Goal: Task Accomplishment & Management: Complete application form

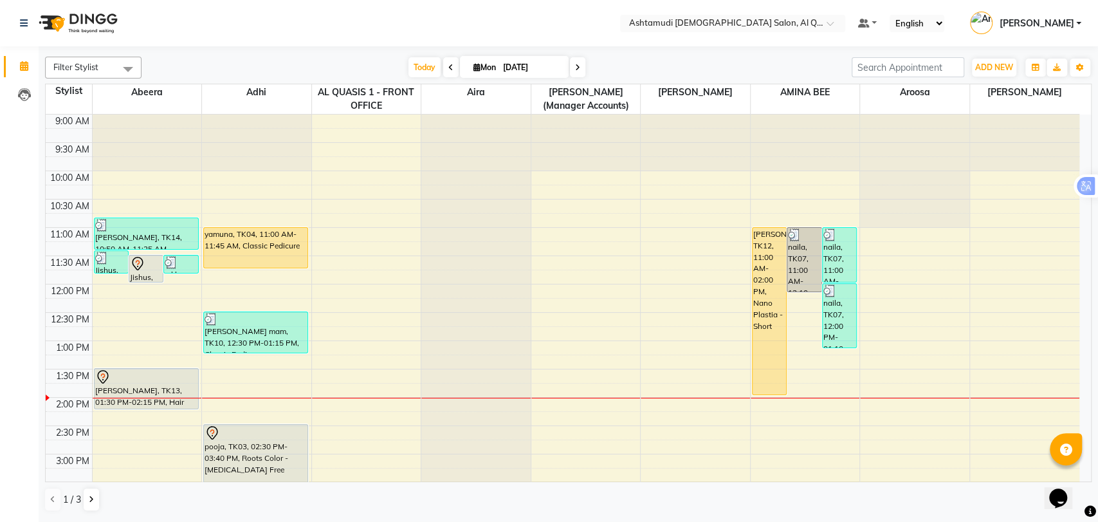
drag, startPoint x: 289, startPoint y: 3, endPoint x: 210, endPoint y: -51, distance: 95.3
click at [210, 0] on html "Select Location × Ashtamudi Ladies Salon, Al Qusais 1 Default Panel My Panel En…" at bounding box center [549, 261] width 1098 height 522
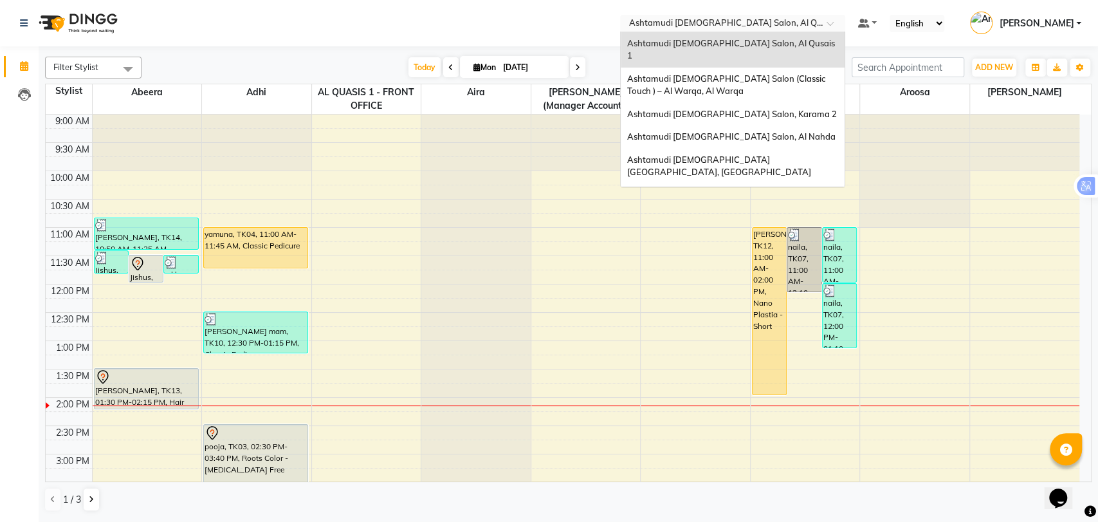
click at [738, 27] on input "text" at bounding box center [720, 24] width 187 height 13
click at [735, 75] on div "Ashtamudi [DEMOGRAPHIC_DATA] Salon (Classic Touch ) – Al Warqa, Al Warqa" at bounding box center [733, 85] width 224 height 35
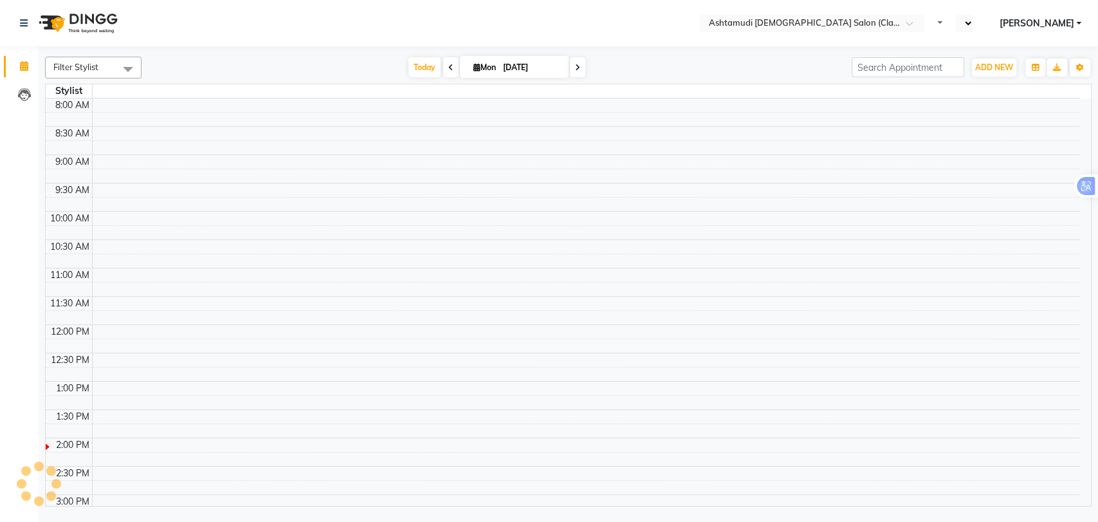
select select "en"
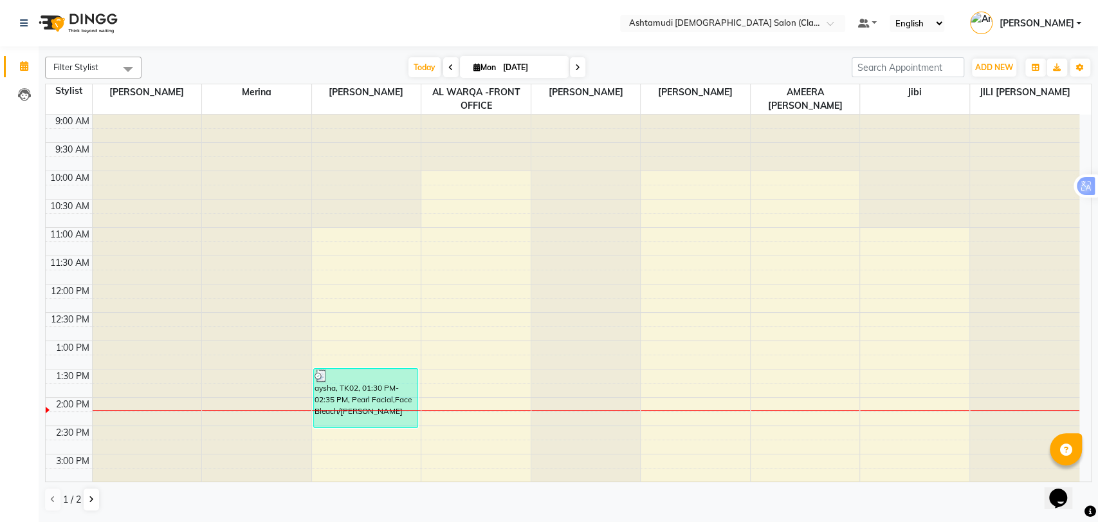
click at [591, 114] on div at bounding box center [585, 114] width 109 height 0
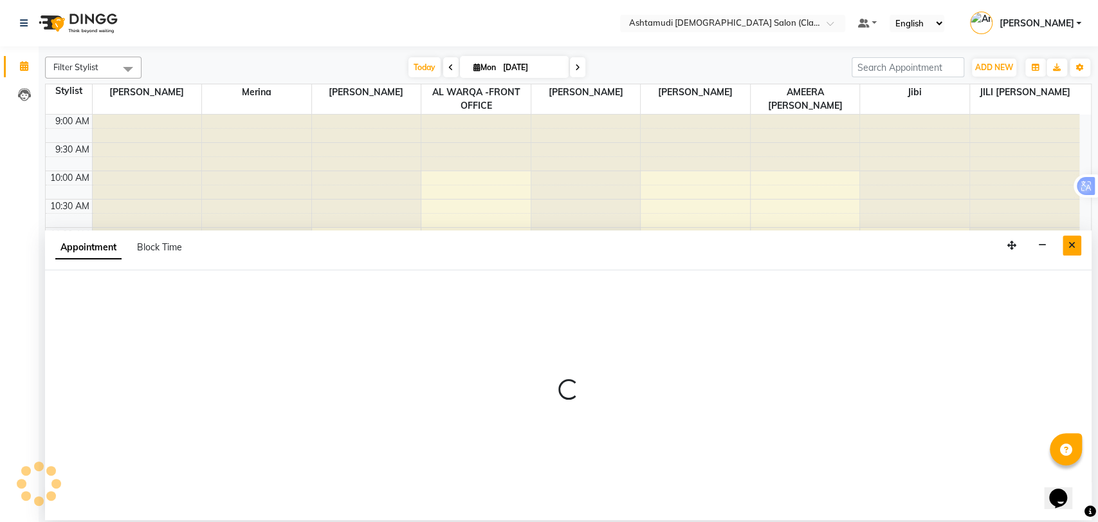
select select "82443"
select select "tentative"
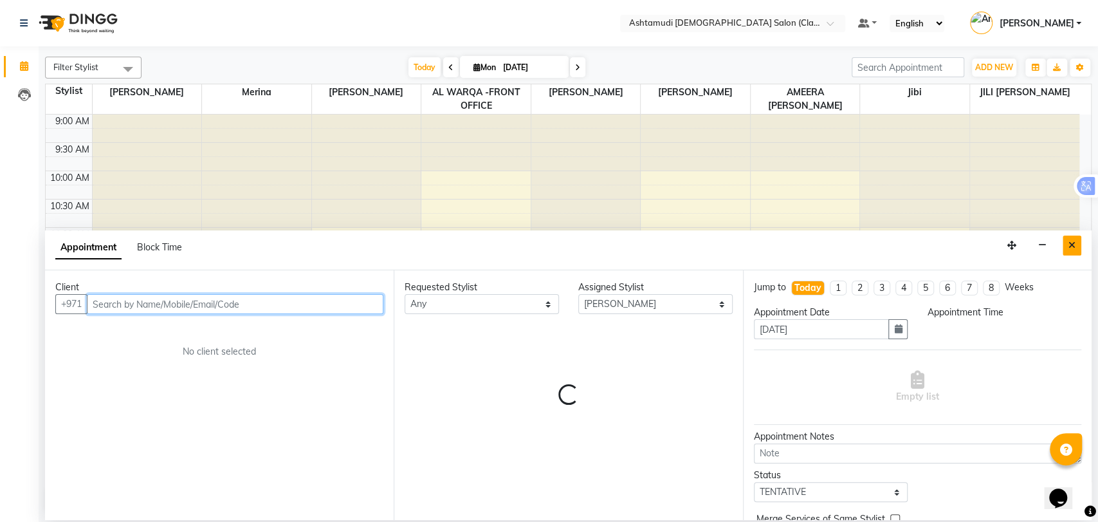
select select "720"
click at [1070, 249] on icon "Close" at bounding box center [1071, 245] width 7 height 9
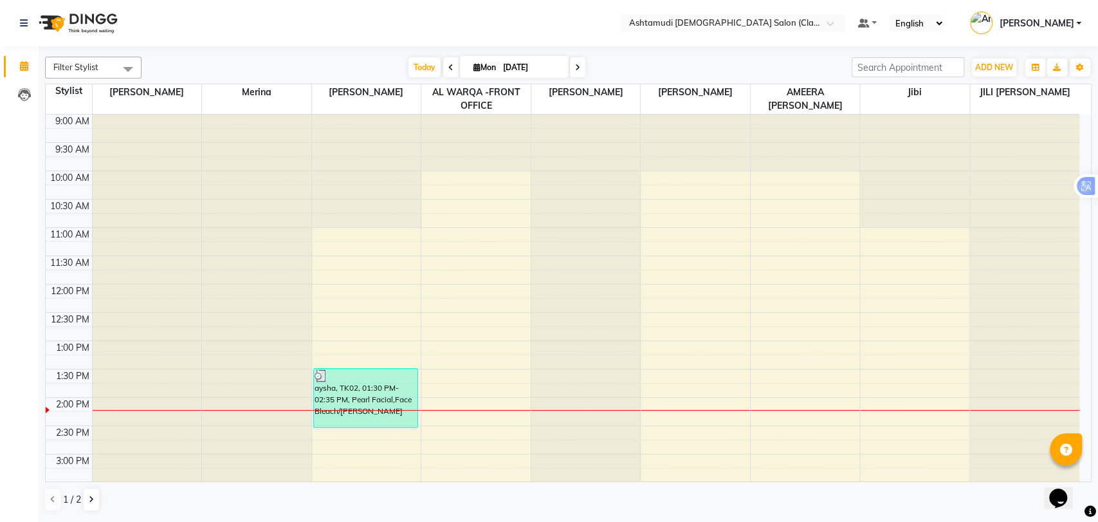
click at [1080, 475] on div "Opens Chat This icon Opens the chat window." at bounding box center [1064, 475] width 31 height 0
click at [1085, 475] on html "Opens Chat This icon Opens the chat window." at bounding box center [1064, 489] width 41 height 39
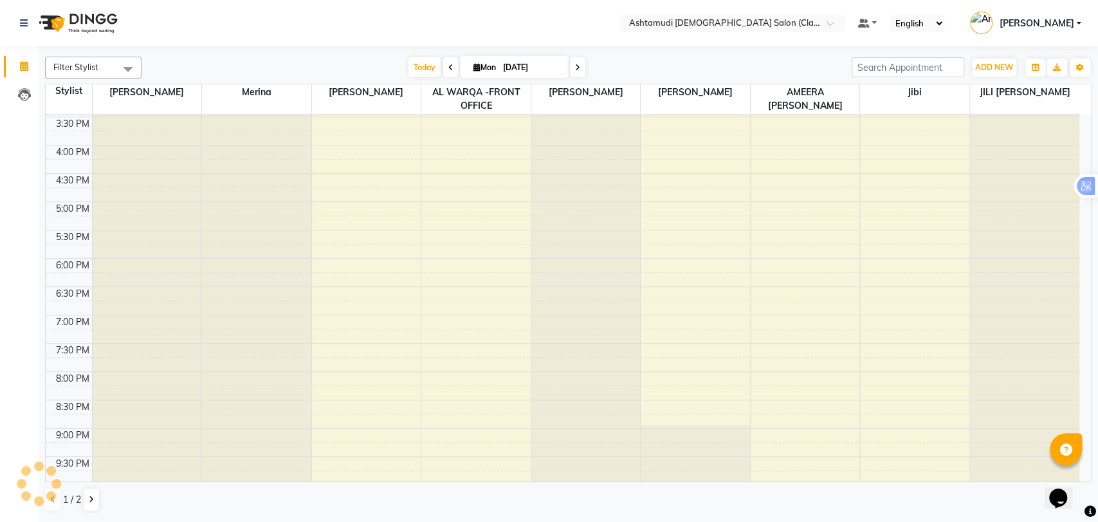
scroll to position [371, 0]
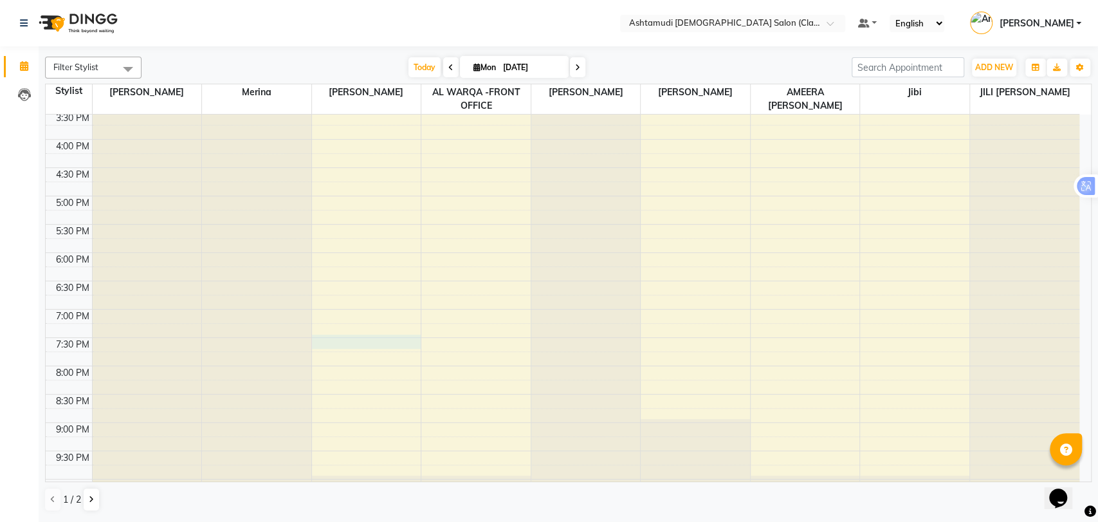
click at [352, 338] on div "9:00 AM 9:30 AM 10:00 AM 10:30 AM 11:00 AM 11:30 AM 12:00 PM 12:30 PM 1:00 PM 1…" at bounding box center [563, 139] width 1034 height 792
select select "77691"
select select "1170"
select select "tentative"
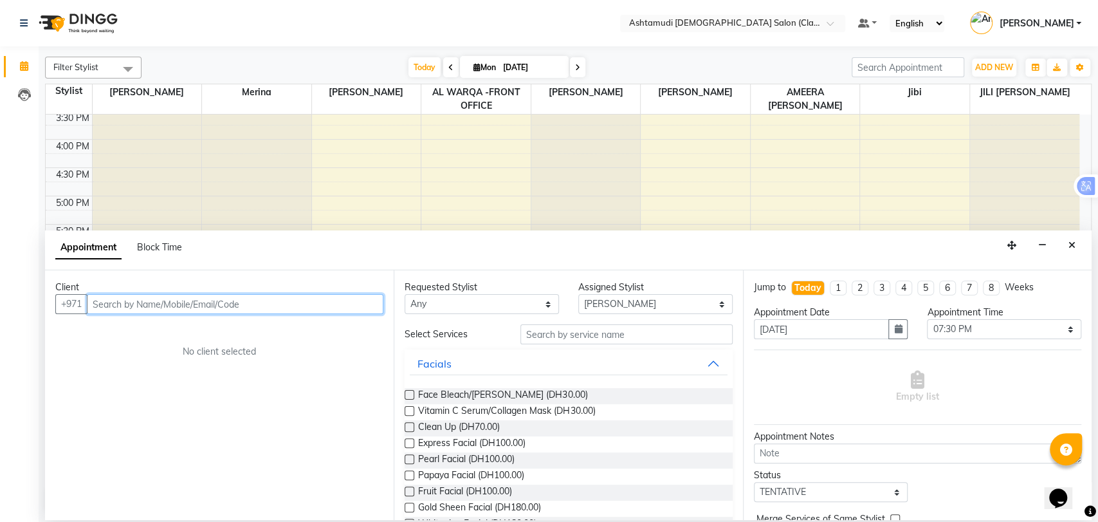
click at [242, 310] on input "text" at bounding box center [235, 304] width 297 height 20
paste input "0585424187"
click at [97, 302] on input "0585424187" at bounding box center [208, 304] width 243 height 20
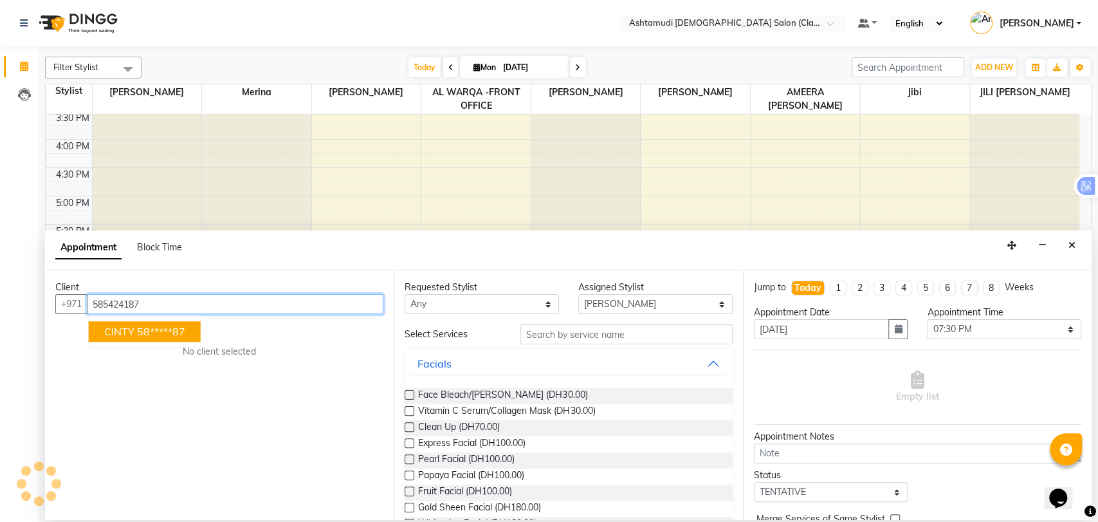
click at [185, 306] on input "585424187" at bounding box center [235, 304] width 297 height 20
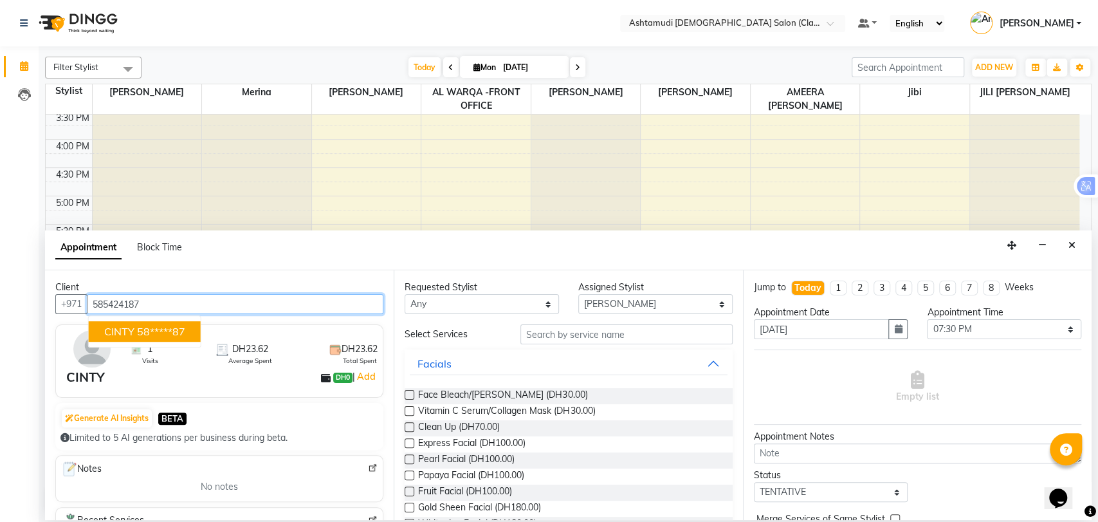
type input "585424187"
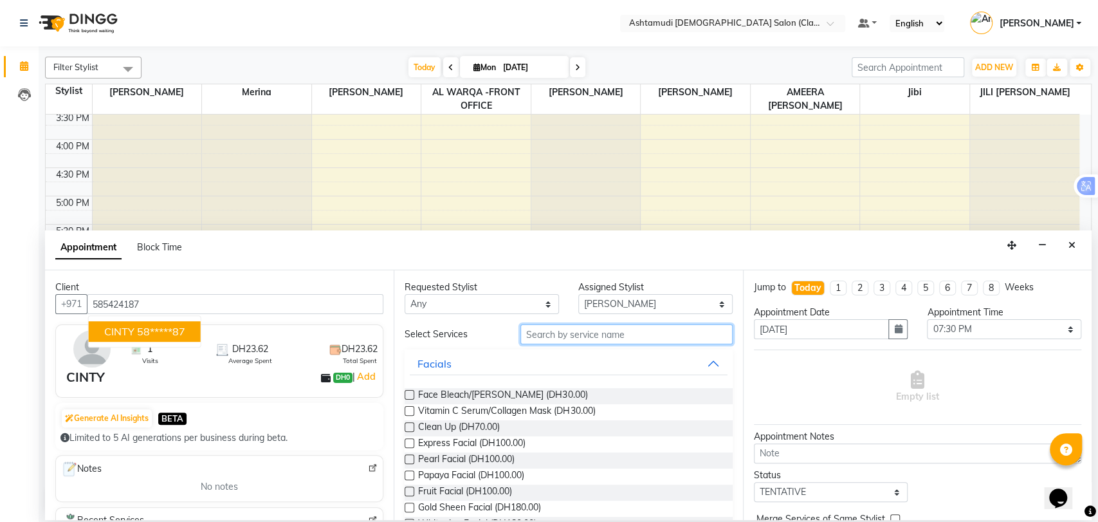
click at [567, 334] on input "text" at bounding box center [626, 334] width 212 height 20
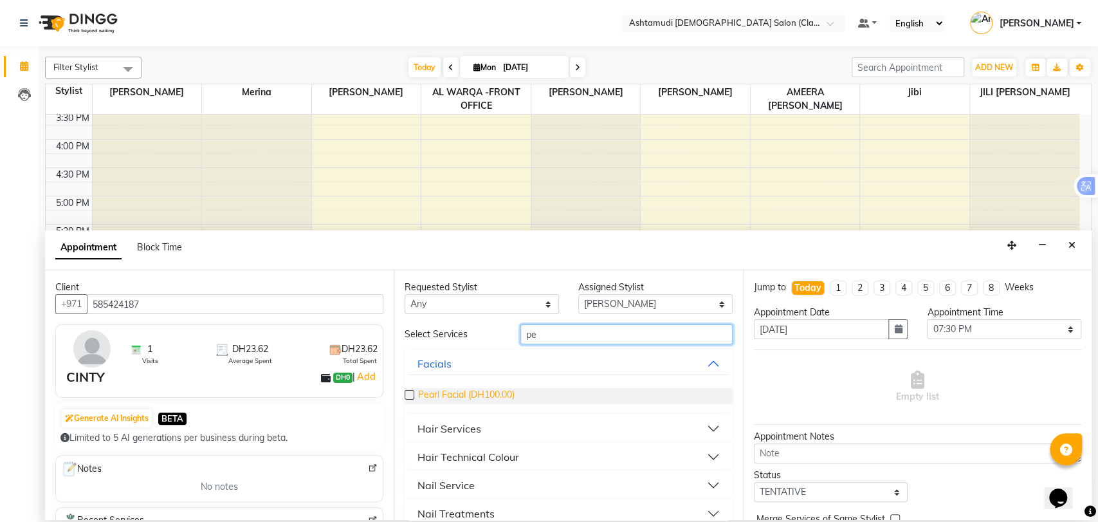
type input "pe"
click at [421, 390] on span "Pearl Facial (DH100.00)" at bounding box center [466, 396] width 96 height 16
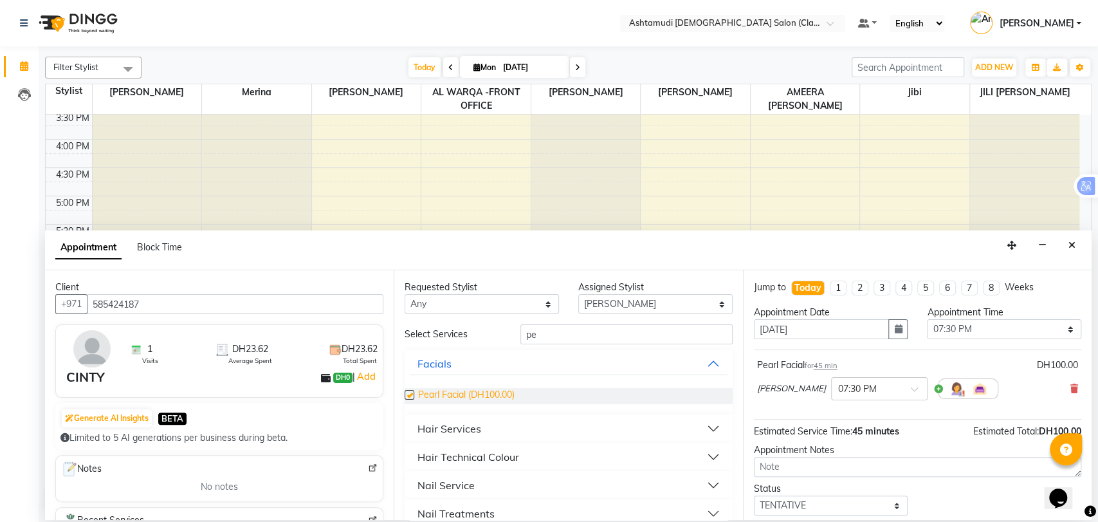
checkbox input "false"
click at [891, 499] on select "Select TENTATIVE CONFIRM CHECK-IN UPCOMING" at bounding box center [831, 505] width 154 height 20
select select "upcoming"
click at [754, 495] on select "Select TENTATIVE CONFIRM CHECK-IN UPCOMING" at bounding box center [831, 505] width 154 height 20
click at [1080, 475] on div "Opens Chat This icon Opens the chat window." at bounding box center [1064, 475] width 31 height 0
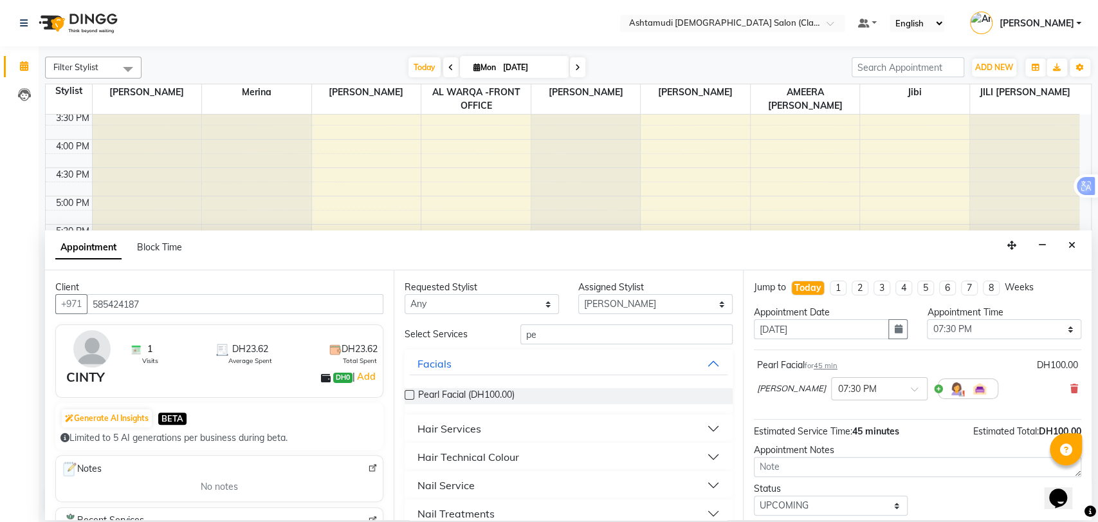
click at [1080, 475] on div "Opens Chat This icon Opens the chat window." at bounding box center [1064, 475] width 31 height 0
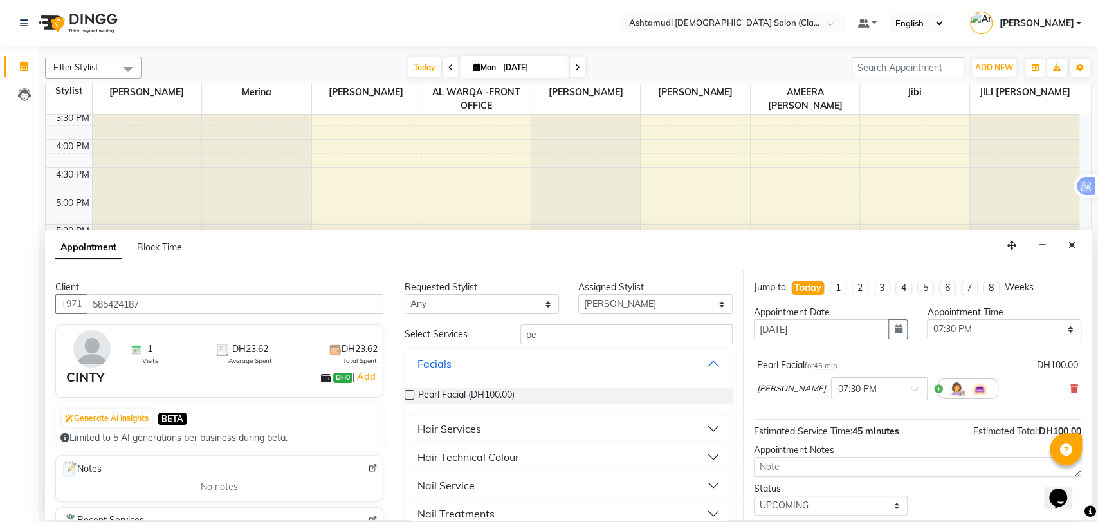
click at [1080, 475] on div "Opens Chat This icon Opens the chat window." at bounding box center [1064, 475] width 31 height 0
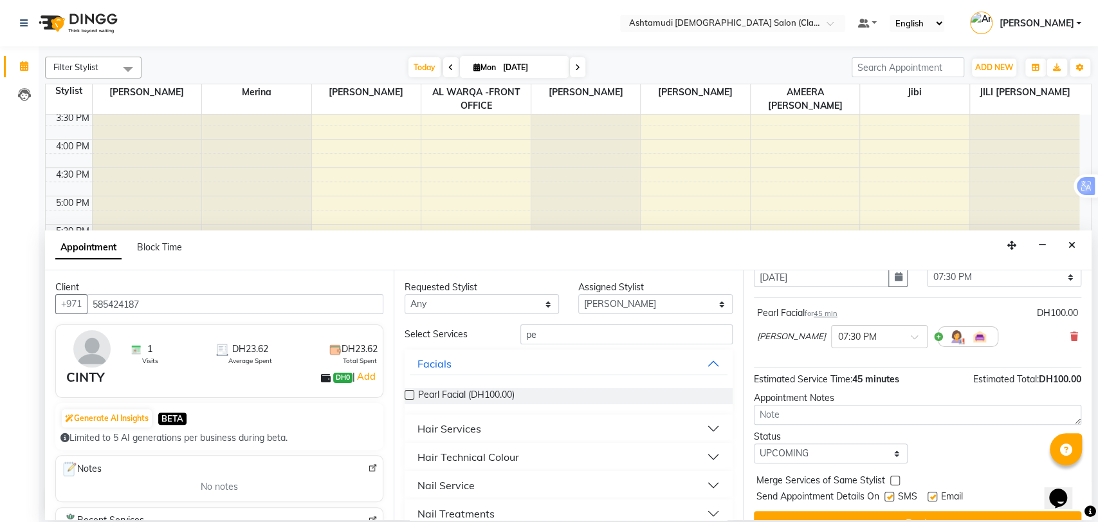
scroll to position [76, 0]
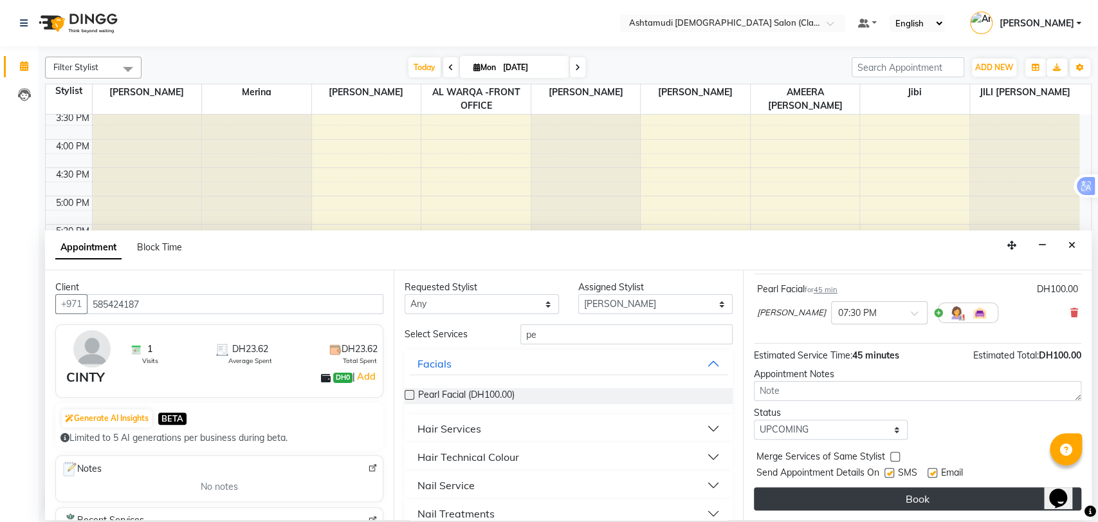
click at [902, 494] on button "Book" at bounding box center [917, 498] width 327 height 23
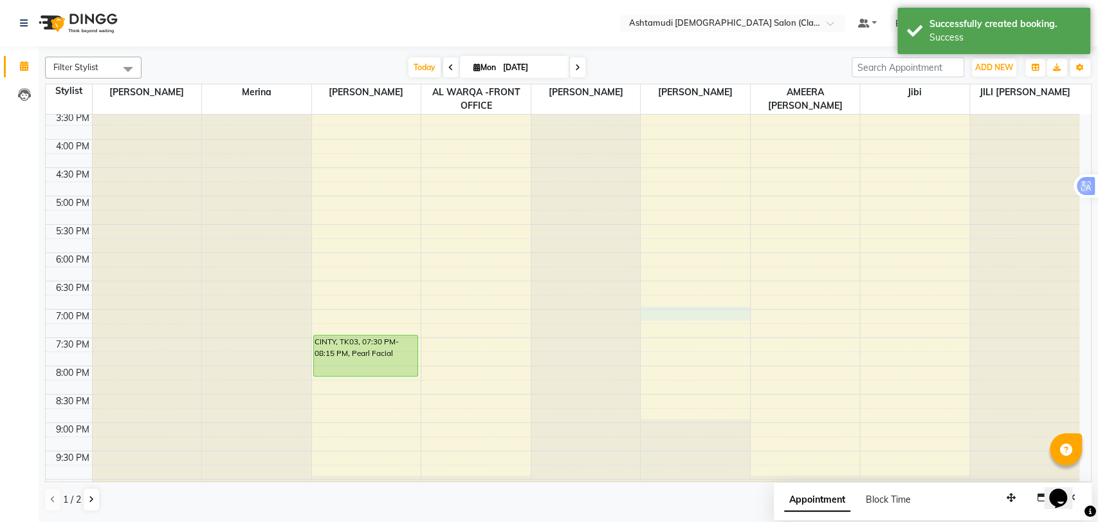
click at [736, 308] on div "9:00 AM 9:30 AM 10:00 AM 10:30 AM 11:00 AM 11:30 AM 12:00 PM 12:30 PM 1:00 PM 1…" at bounding box center [563, 139] width 1034 height 792
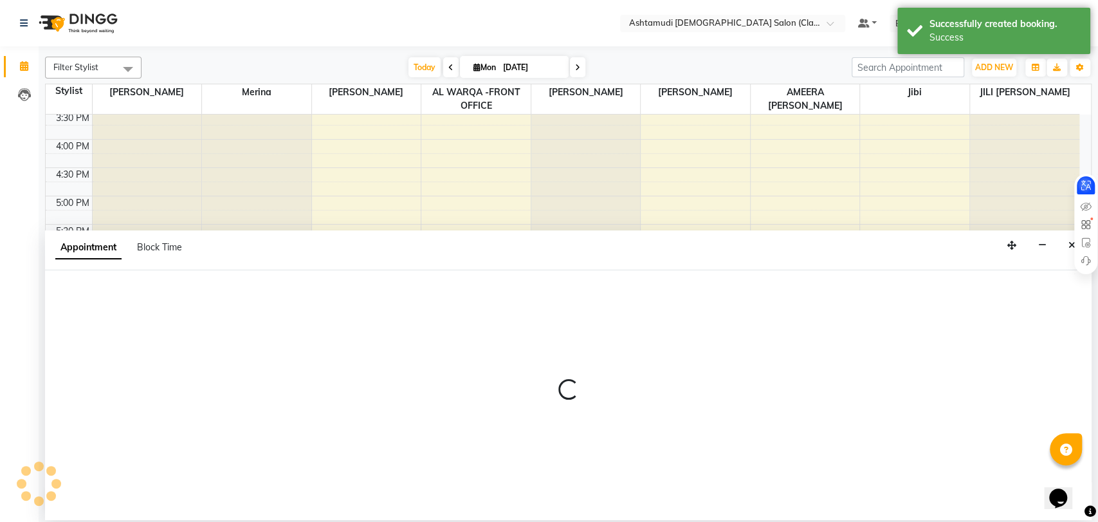
select select "82444"
select select "1140"
select select "tentative"
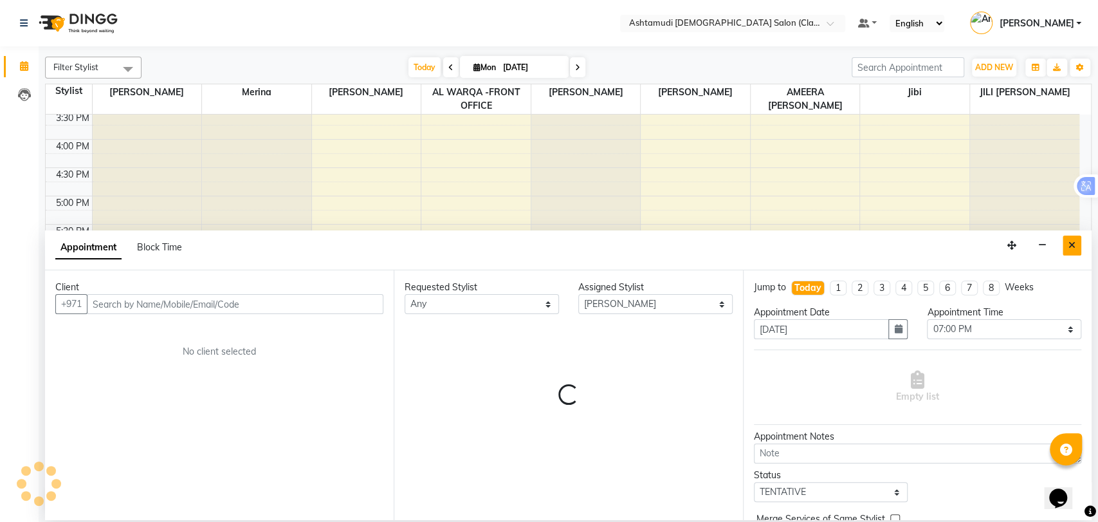
click at [1077, 248] on button "Close" at bounding box center [1072, 245] width 19 height 20
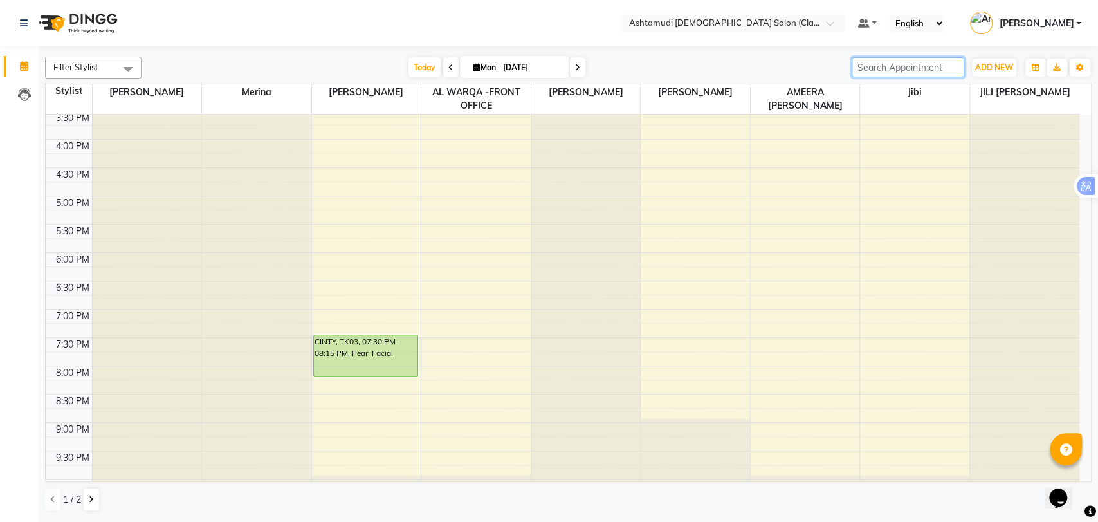
click at [877, 65] on input "search" at bounding box center [908, 67] width 113 height 20
paste input "971 50 931 7275"
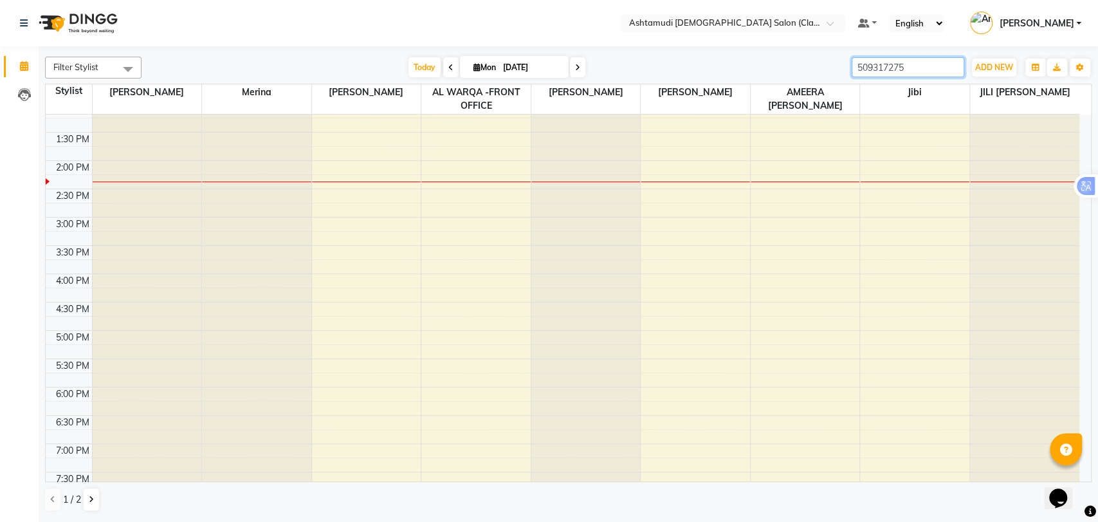
scroll to position [421, 0]
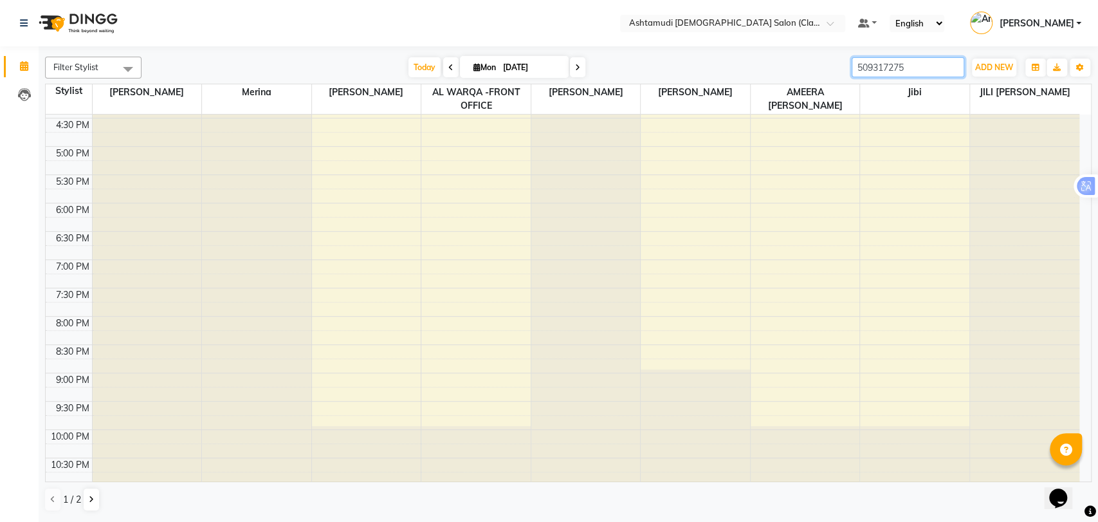
drag, startPoint x: 900, startPoint y: 68, endPoint x: 845, endPoint y: 78, distance: 55.6
click at [845, 78] on div "Filter Stylist Select All AL WARQA -FRONT OFFICE AMEERA [PERSON_NAME] [PERSON_N…" at bounding box center [568, 283] width 1047 height 465
type input "509317275"
click at [836, 18] on div at bounding box center [732, 24] width 225 height 13
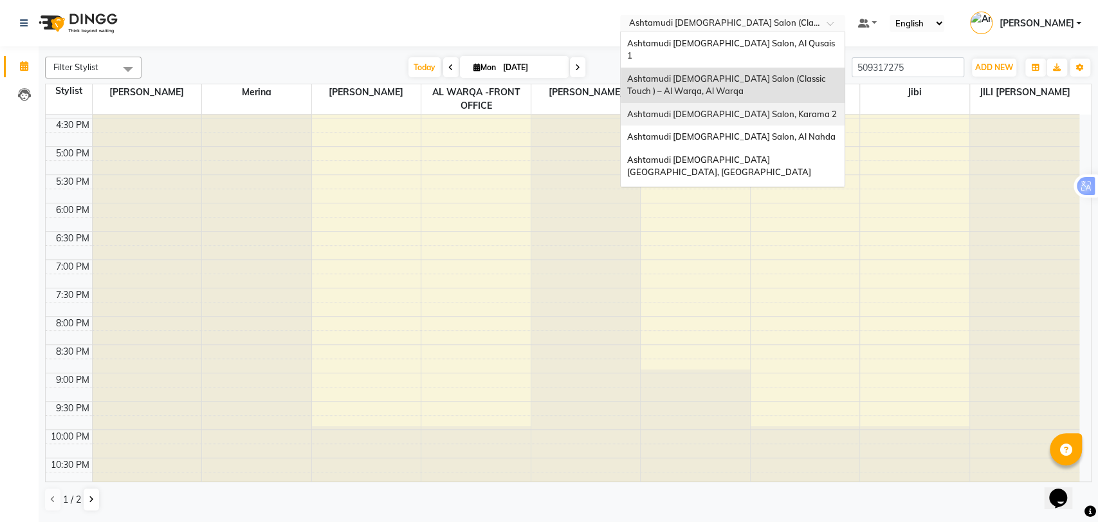
click at [756, 109] on span "Ashtamudi [DEMOGRAPHIC_DATA] Salon, Karama 2" at bounding box center [732, 114] width 210 height 10
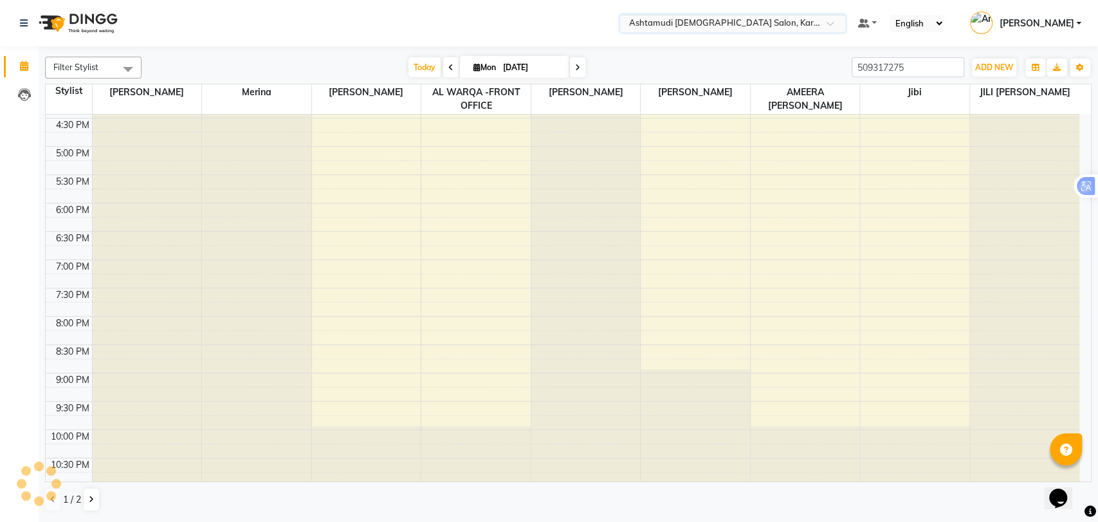
scroll to position [407, 0]
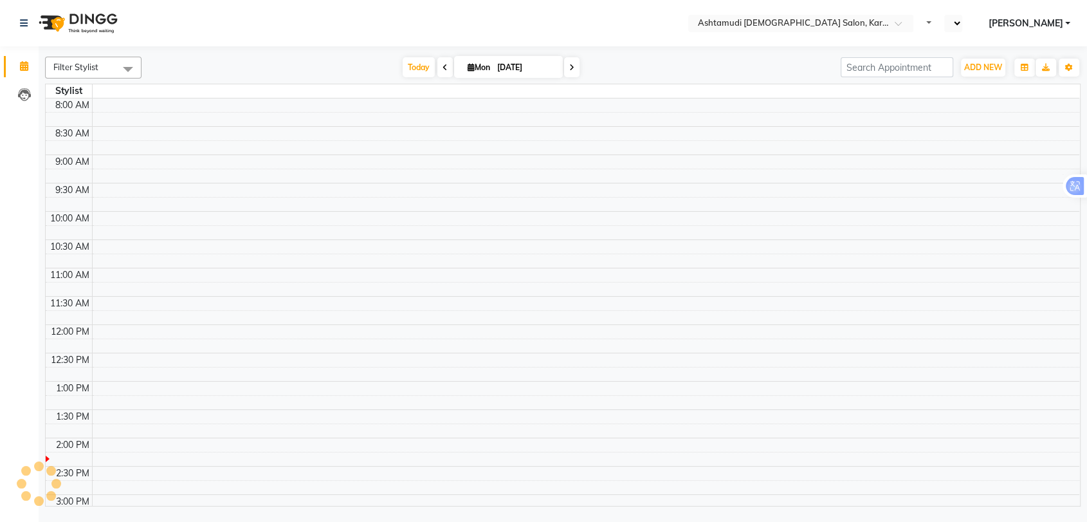
select select "en"
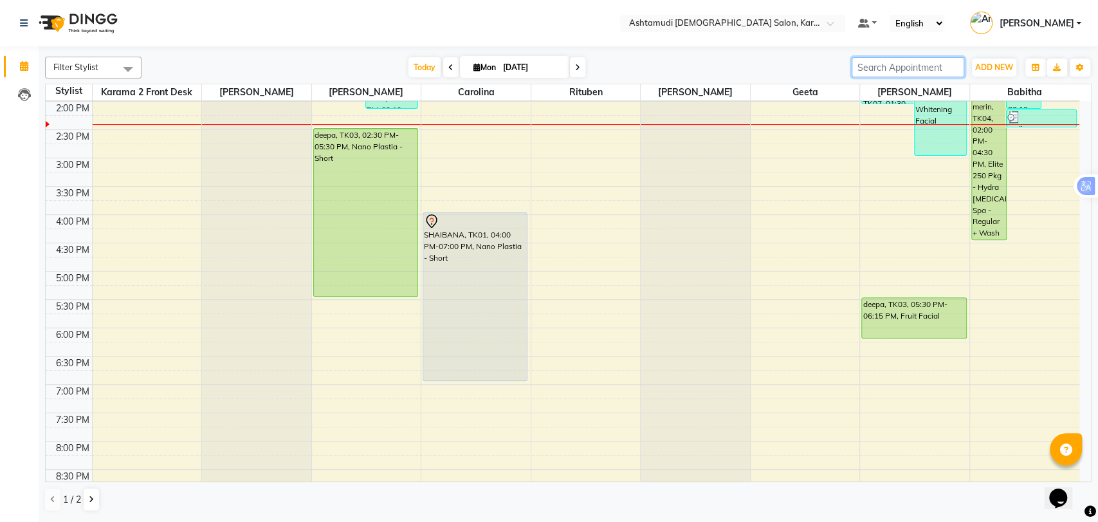
click at [895, 69] on input "search" at bounding box center [908, 67] width 113 height 20
paste input "971 50 931 7275"
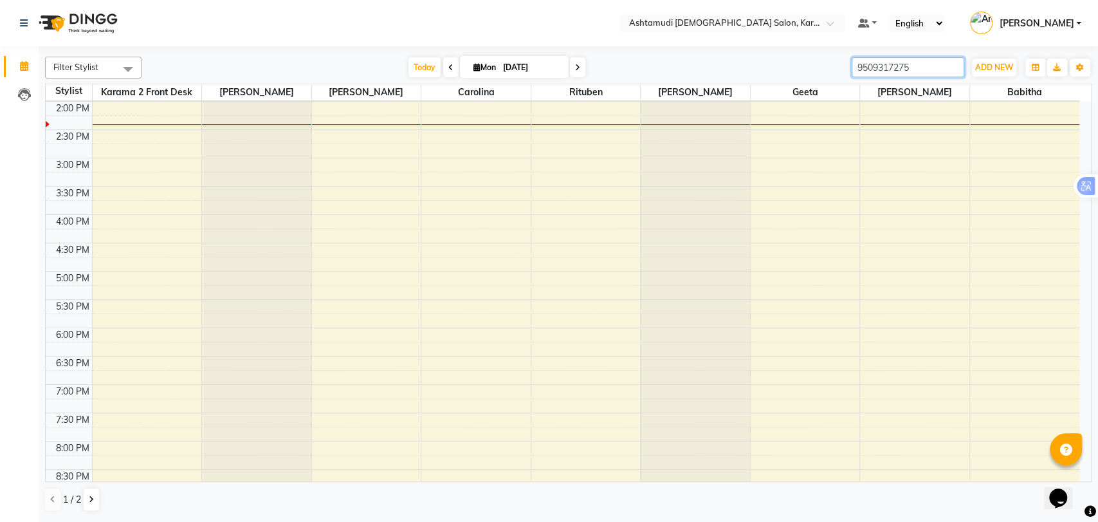
type input "509317275"
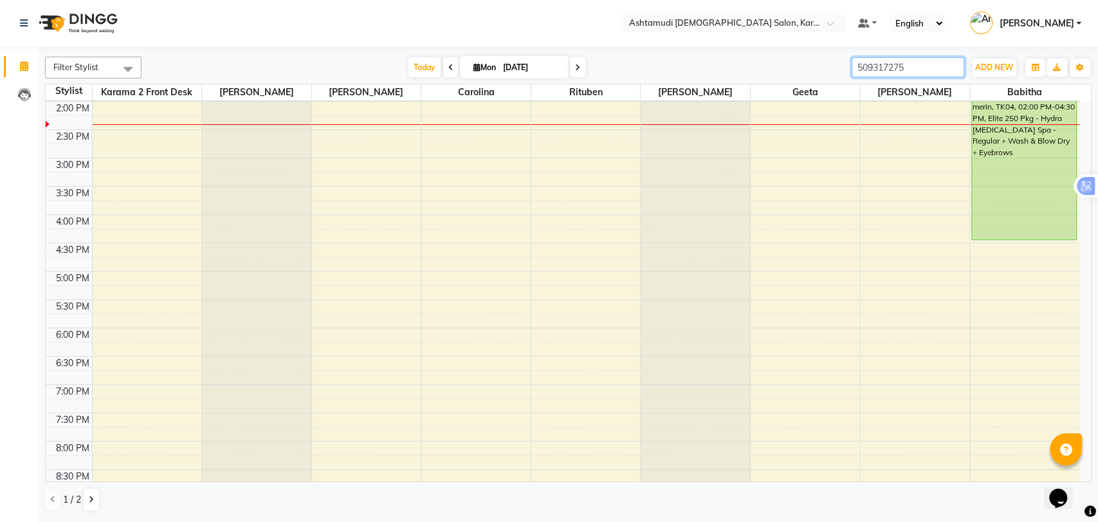
click at [951, 69] on input "509317275" at bounding box center [908, 67] width 113 height 20
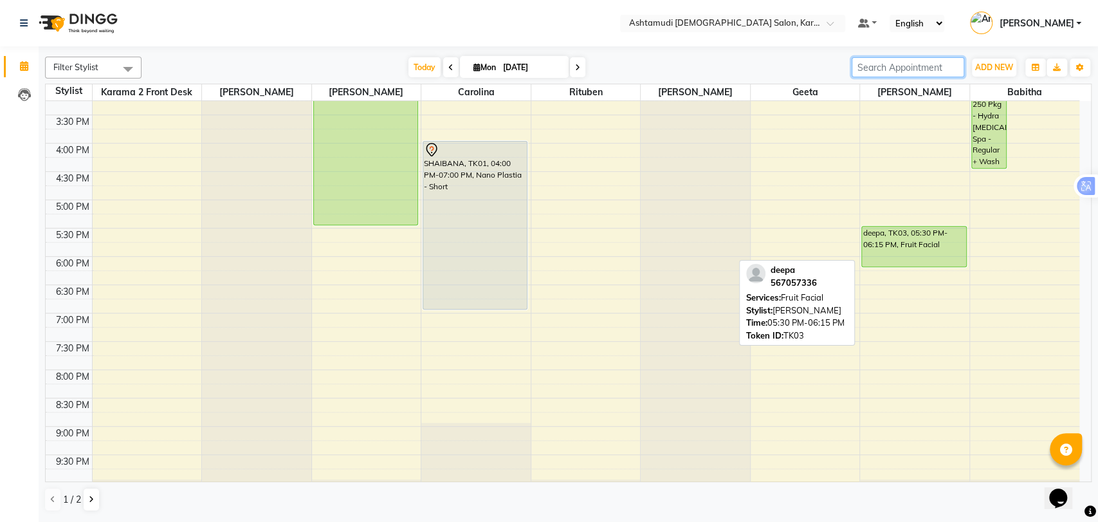
scroll to position [211, 0]
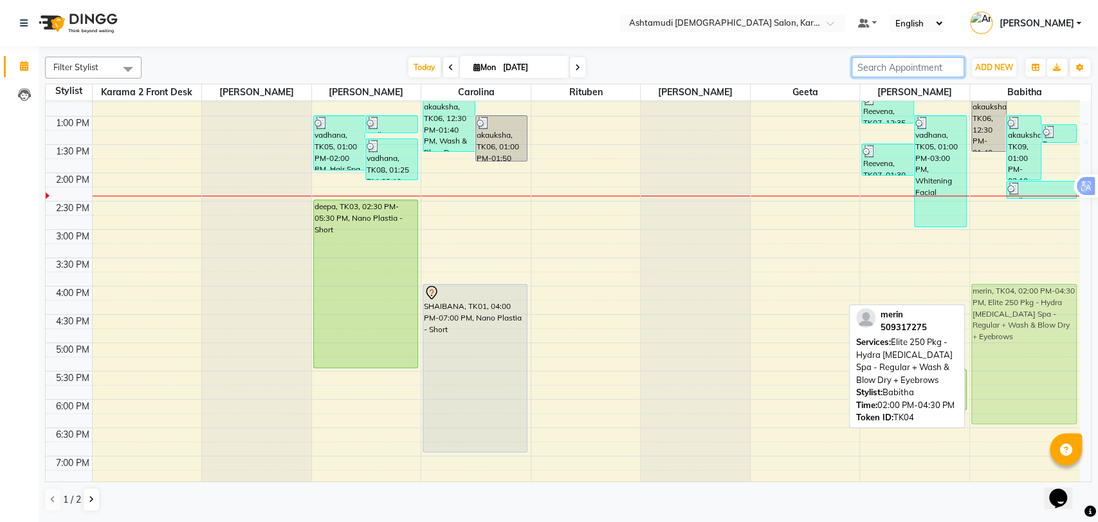
drag, startPoint x: 989, startPoint y: 219, endPoint x: 1029, endPoint y: 334, distance: 121.9
click at [1029, 334] on div "akauksha, TK06, 12:30 PM-01:40 PM, Elite 140 Pkg - Waxing full arms + Waxing Fu…" at bounding box center [1024, 286] width 109 height 792
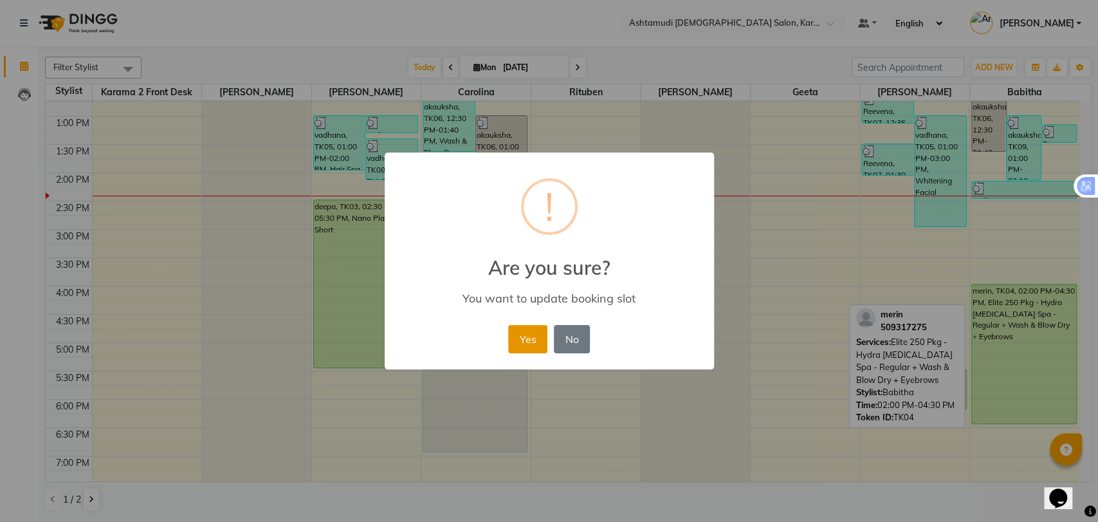
click at [526, 331] on button "Yes" at bounding box center [527, 339] width 39 height 28
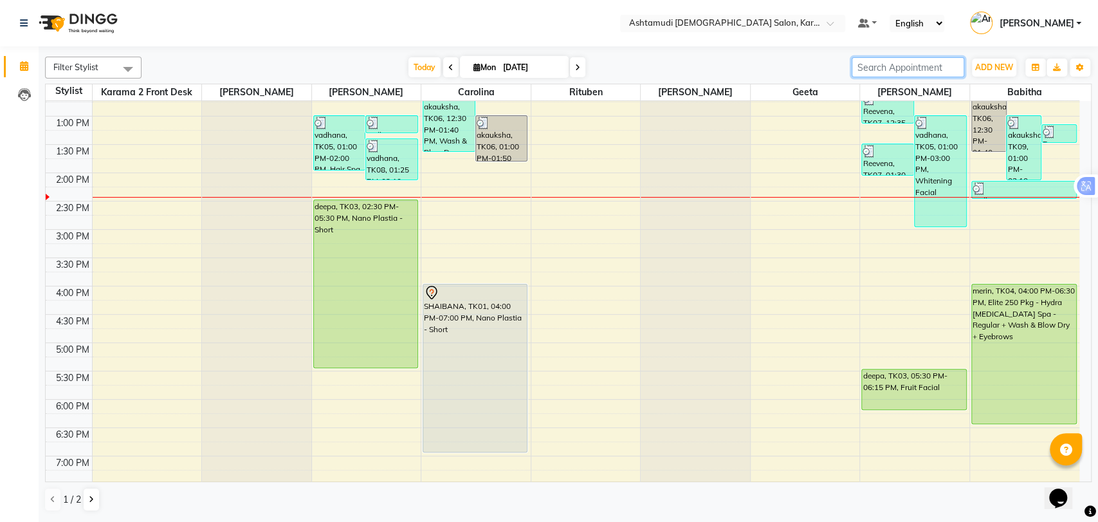
click at [839, 293] on div "9:00 AM 9:30 AM 10:00 AM 10:30 AM 11:00 AM 11:30 AM 12:00 PM 12:30 PM 1:00 PM 1…" at bounding box center [563, 286] width 1034 height 792
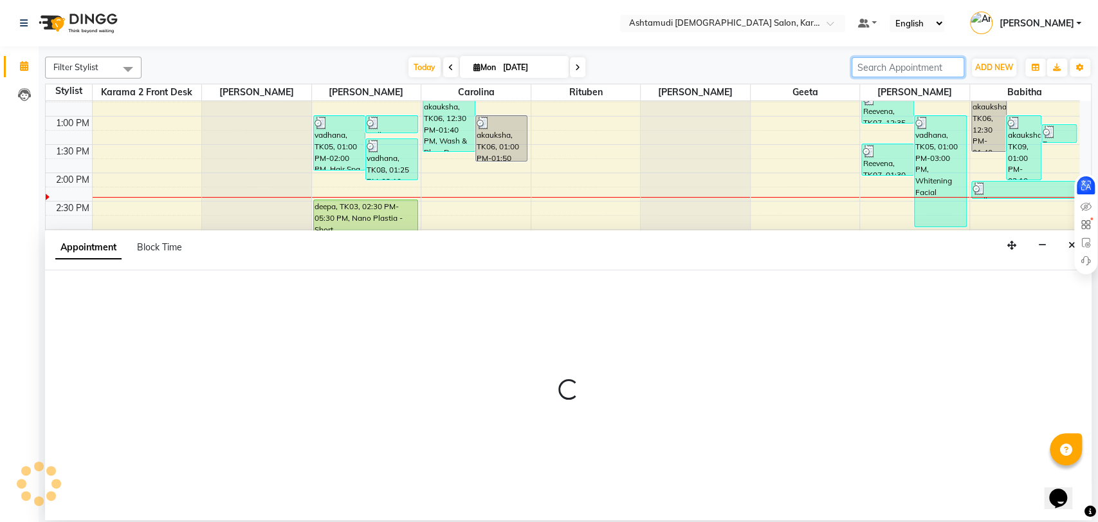
select select "81432"
select select "tentative"
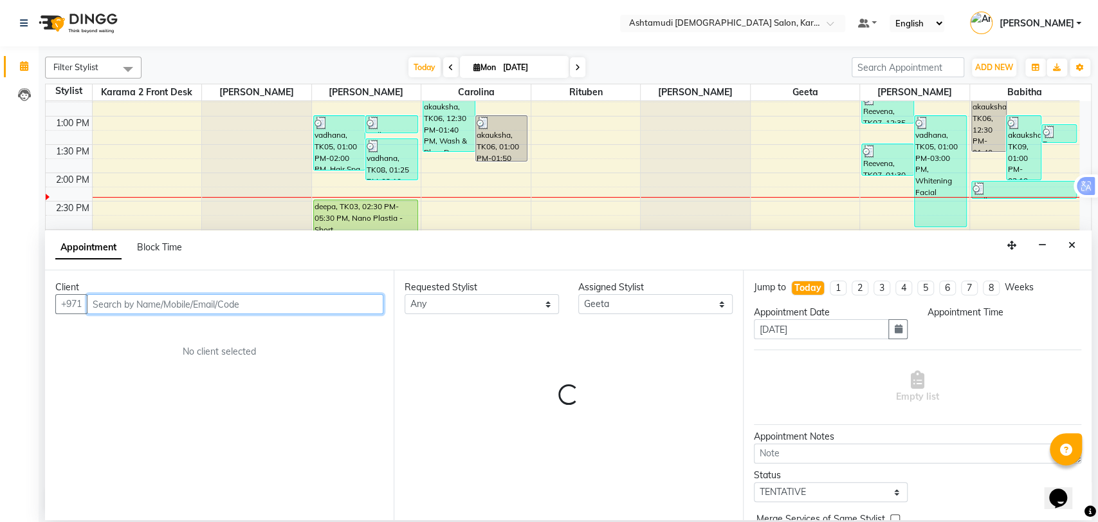
select select "960"
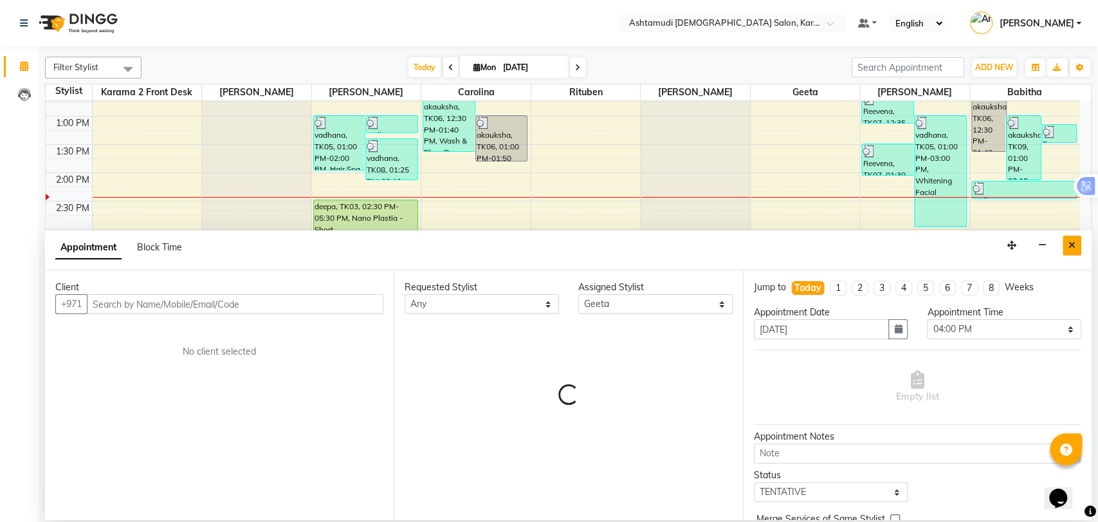
click at [1072, 241] on icon "Close" at bounding box center [1071, 245] width 7 height 9
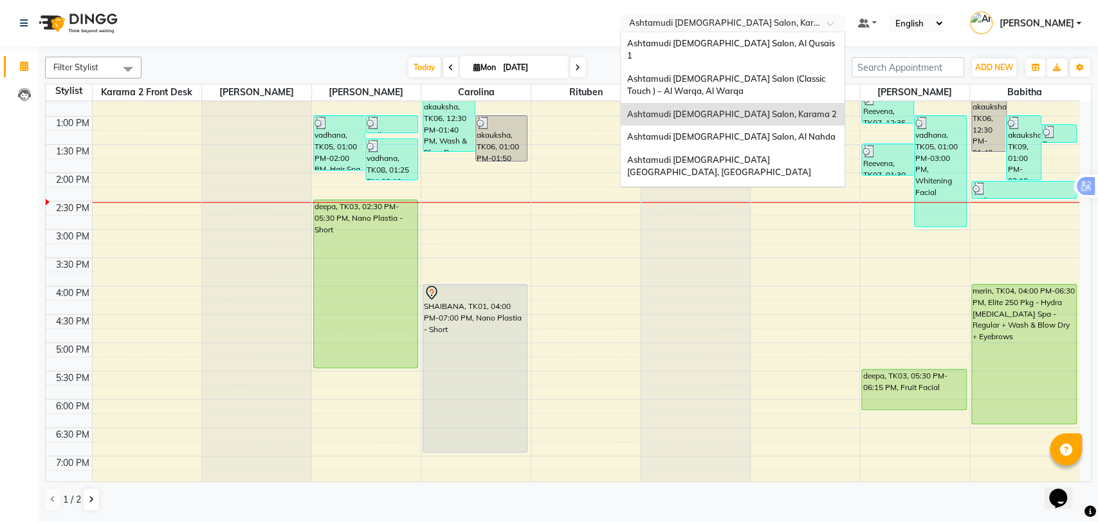
click at [736, 18] on input "text" at bounding box center [720, 24] width 187 height 13
click at [742, 53] on div "Ashtamudi [DEMOGRAPHIC_DATA] Salon, Al Qusais 1" at bounding box center [733, 49] width 224 height 35
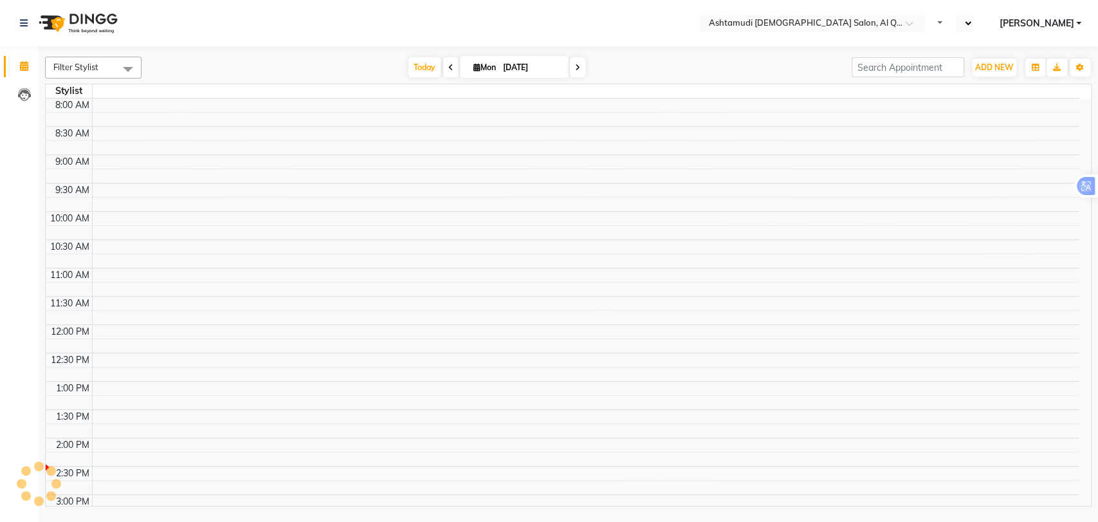
select select "en"
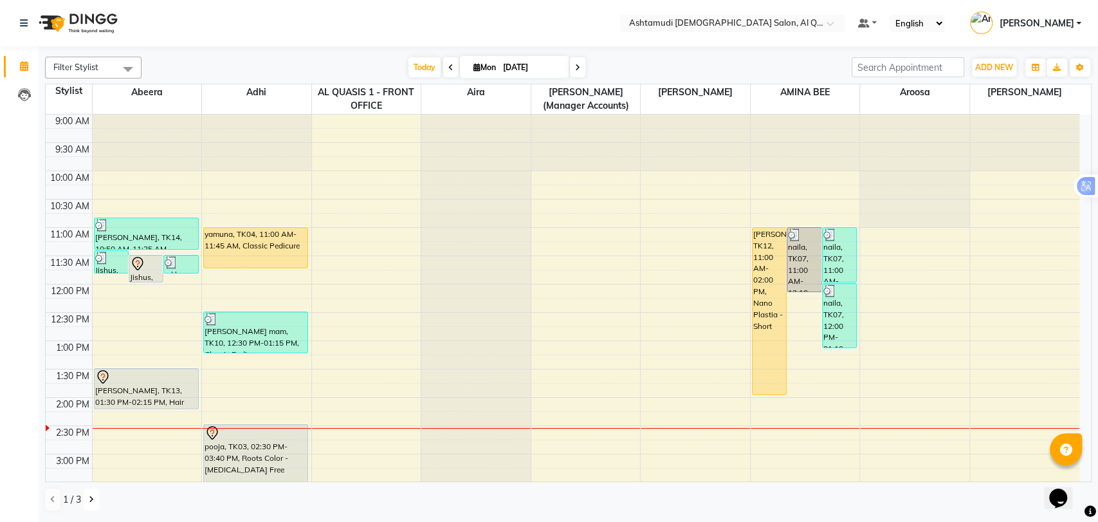
click at [93, 498] on icon at bounding box center [91, 499] width 5 height 8
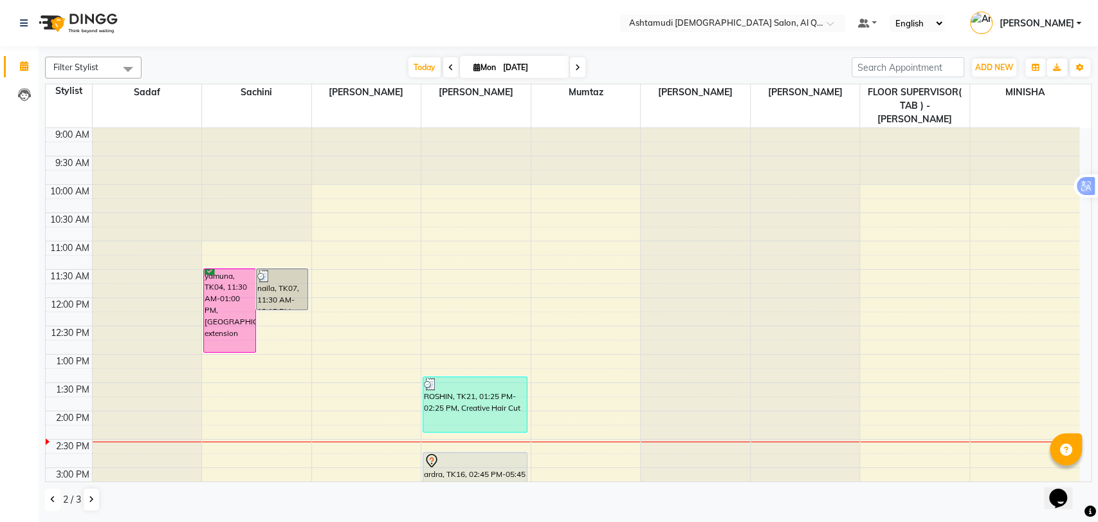
click at [53, 497] on icon at bounding box center [52, 499] width 5 height 8
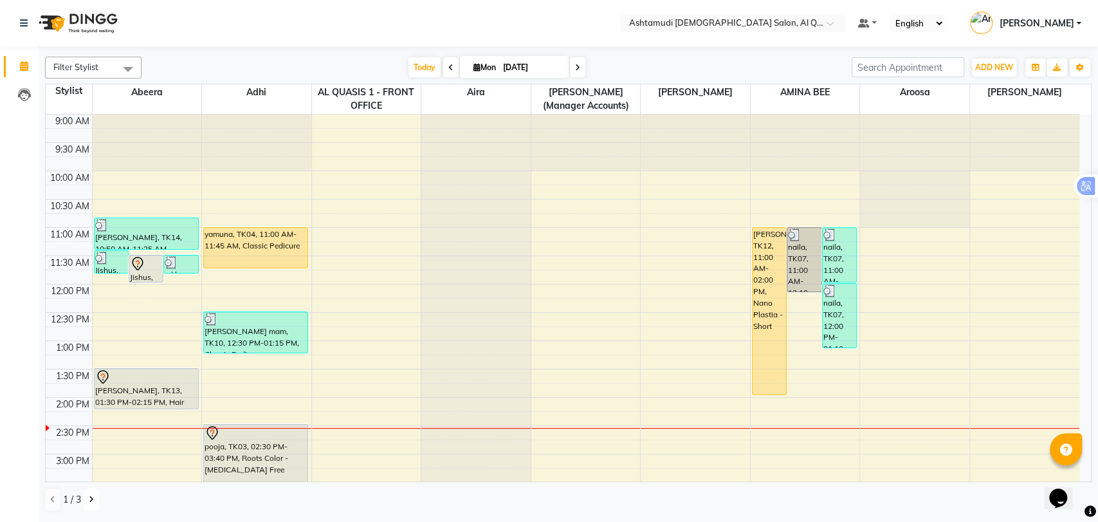
click at [89, 496] on icon at bounding box center [91, 499] width 5 height 8
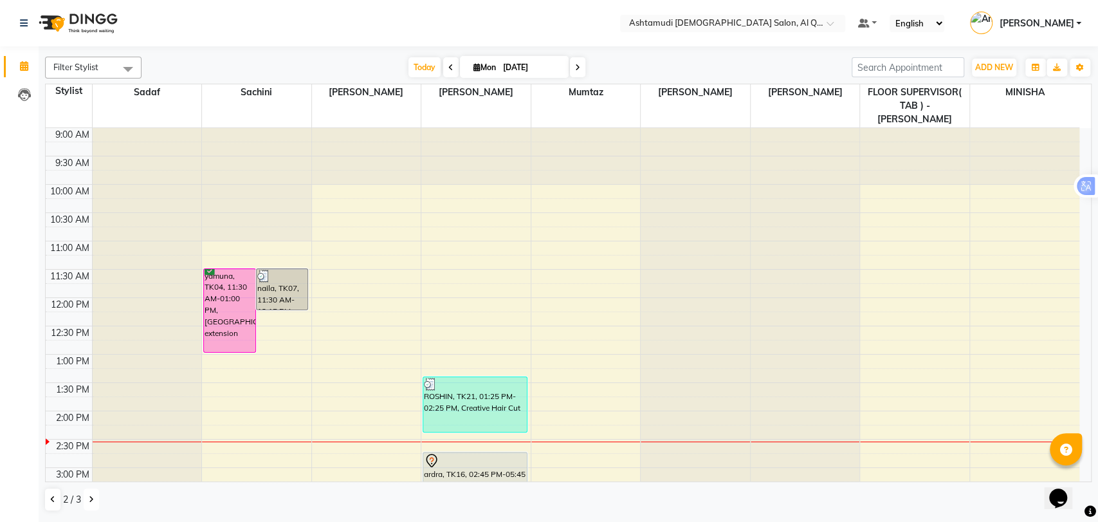
click at [89, 500] on icon at bounding box center [91, 499] width 5 height 8
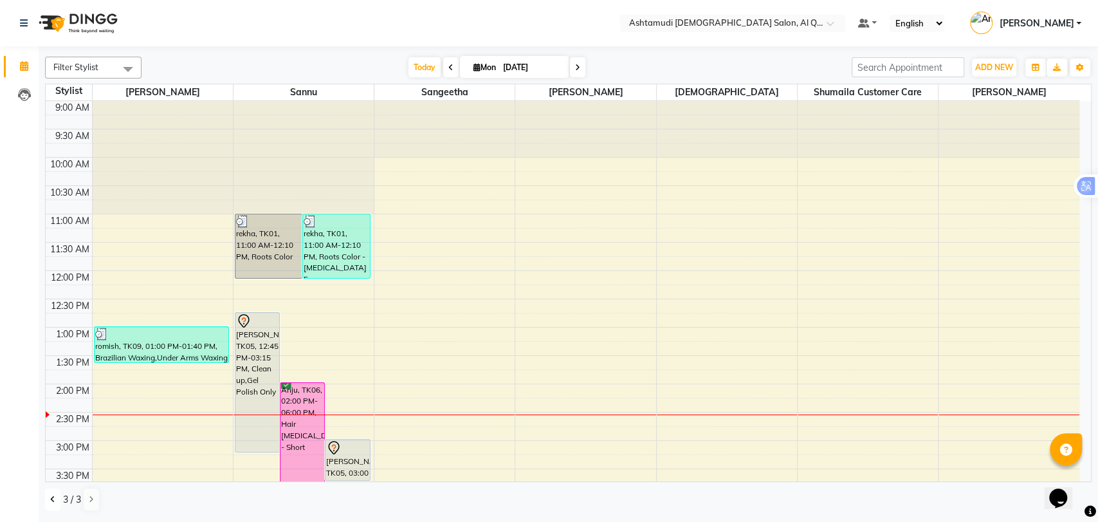
click at [54, 498] on icon at bounding box center [52, 499] width 5 height 8
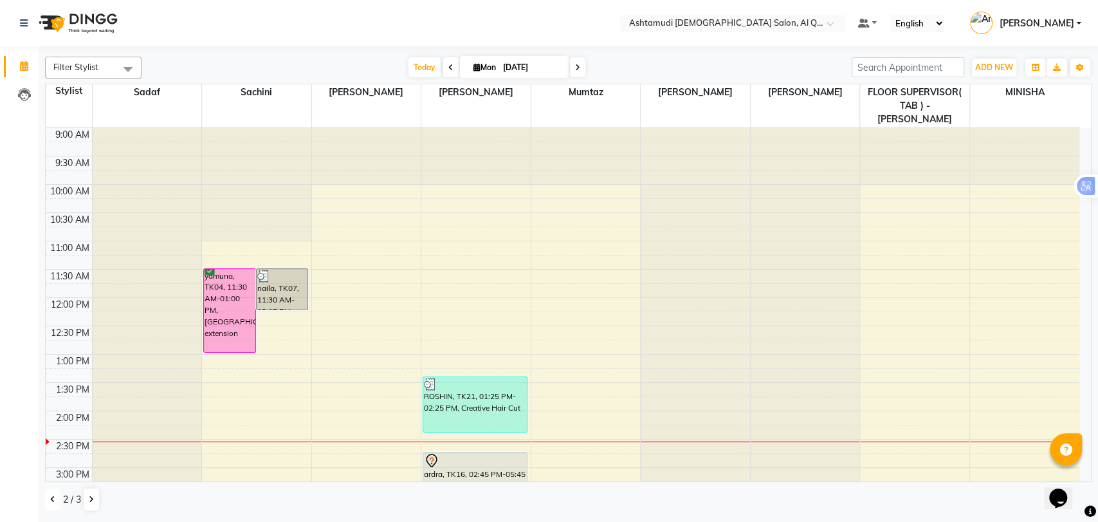
click at [50, 498] on icon at bounding box center [52, 499] width 5 height 8
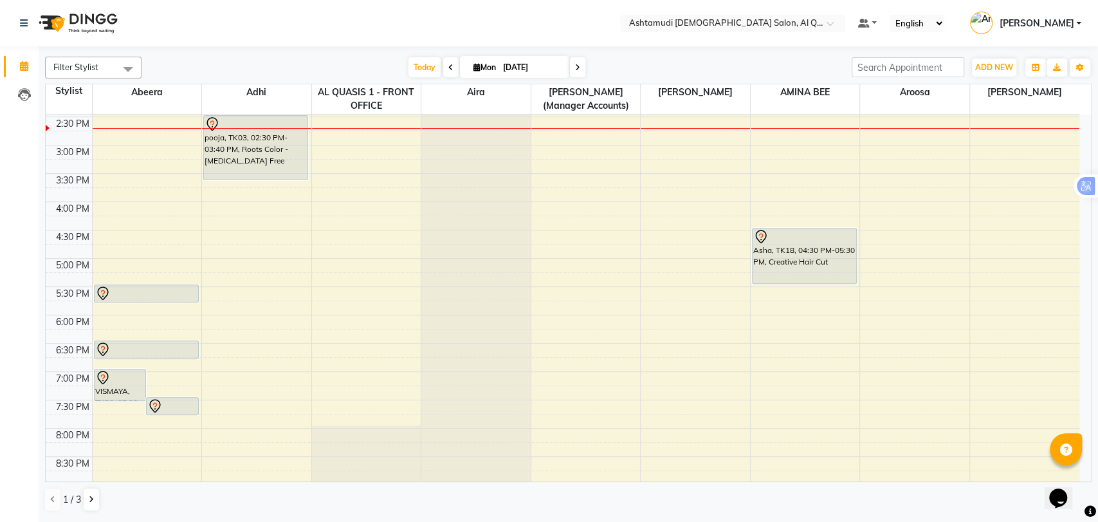
scroll to position [421, 0]
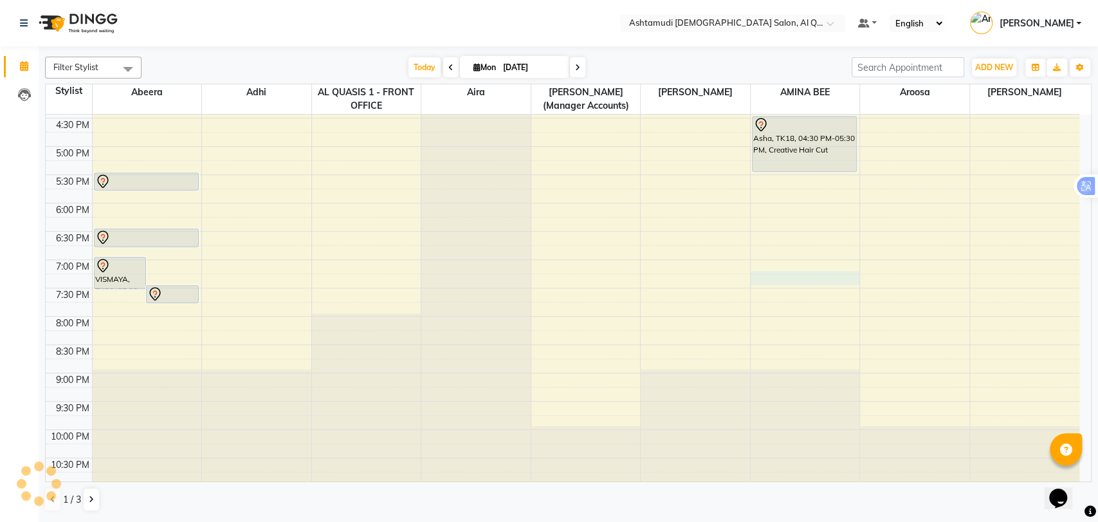
click at [799, 277] on div "9:00 AM 9:30 AM 10:00 AM 10:30 AM 11:00 AM 11:30 AM 12:00 PM 12:30 PM 1:00 PM 1…" at bounding box center [563, 90] width 1034 height 792
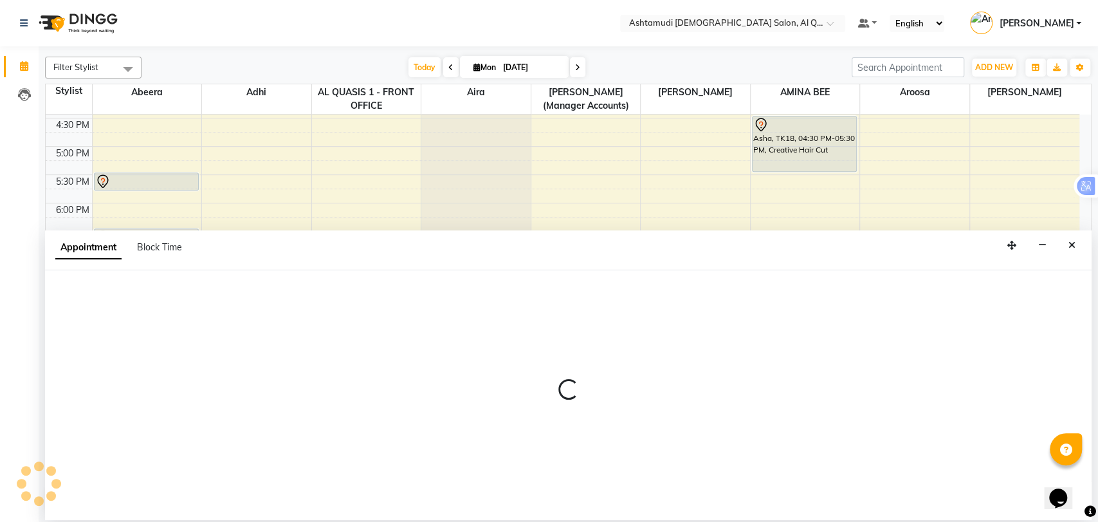
select select "87645"
select select "tentative"
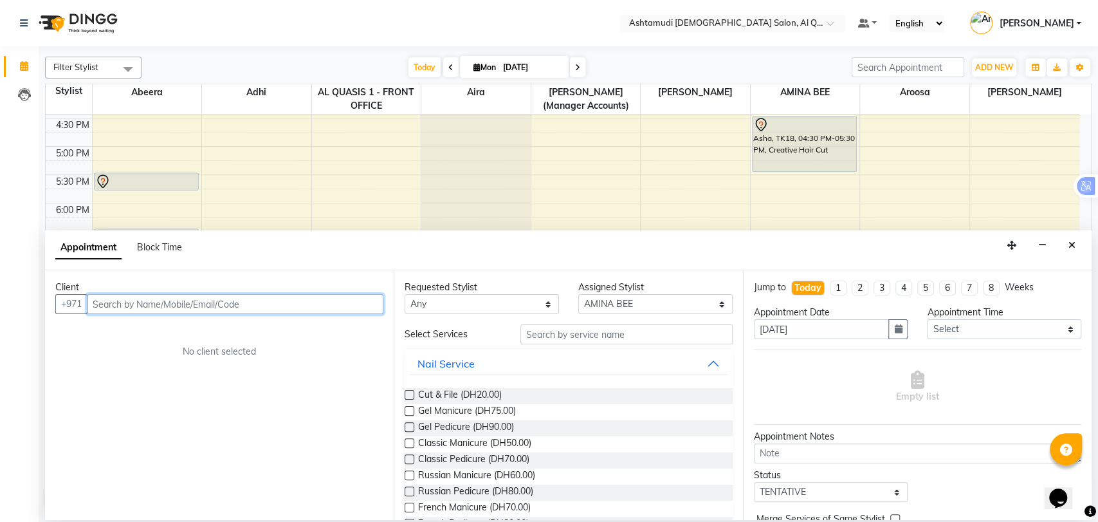
click at [152, 309] on input "text" at bounding box center [235, 304] width 297 height 20
paste input "0523214007"
click at [98, 299] on input "0523214007" at bounding box center [235, 304] width 297 height 20
type input "523214007"
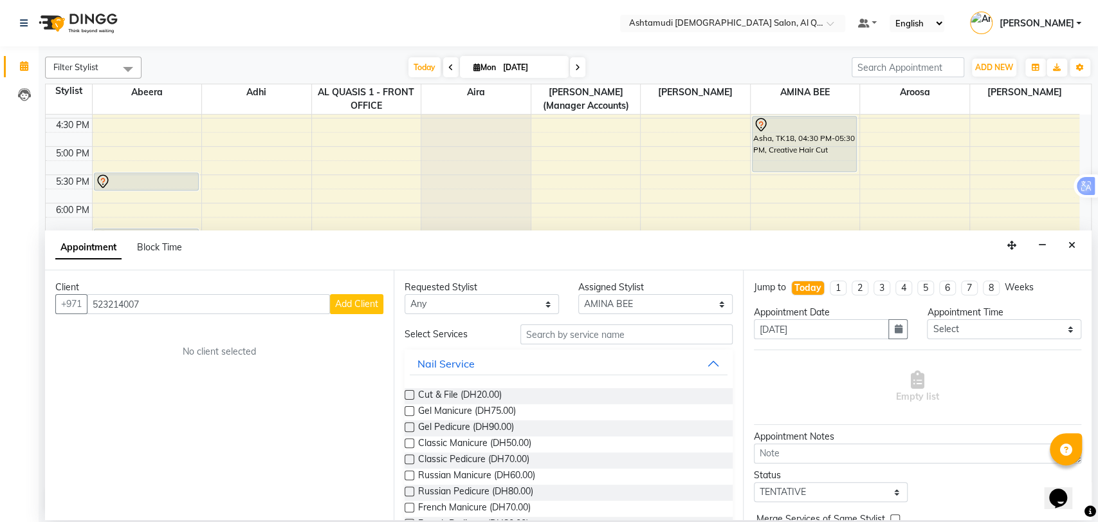
click at [351, 306] on span "Add Client" at bounding box center [356, 304] width 43 height 12
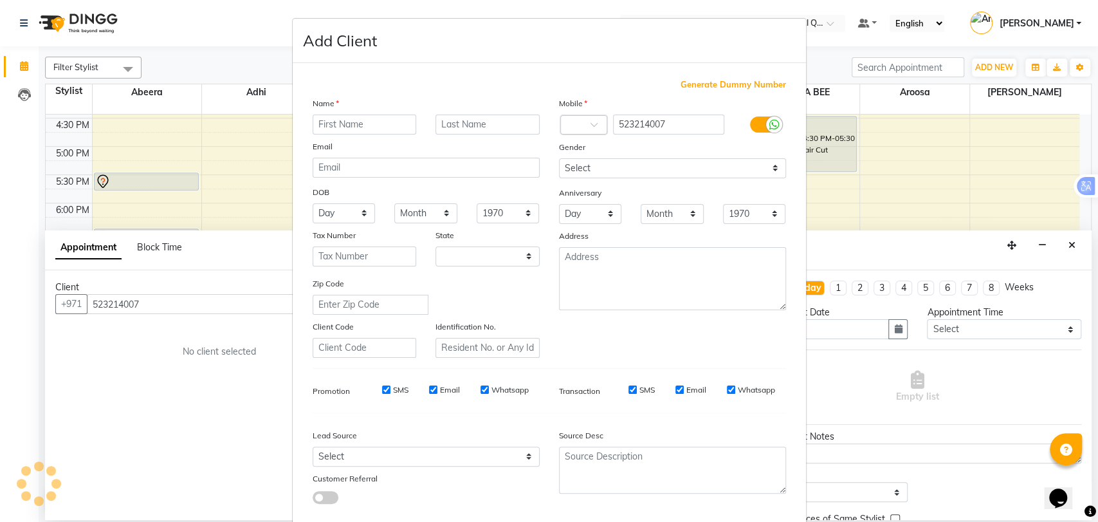
select select "3798"
click at [323, 118] on input "text" at bounding box center [365, 124] width 104 height 20
drag, startPoint x: 346, startPoint y: 125, endPoint x: 412, endPoint y: 120, distance: 65.8
click at [412, 120] on div "Kalyani Jayakrishnan" at bounding box center [365, 124] width 124 height 20
type input "Kalyani"
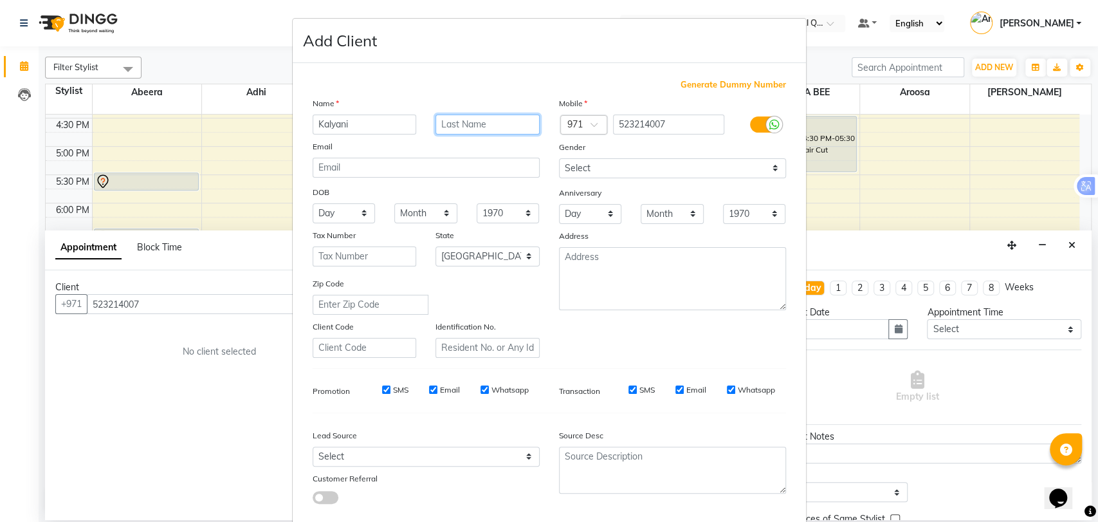
click at [468, 122] on input "text" at bounding box center [487, 124] width 104 height 20
paste input "Jayakrishnan"
type input "Jayakrishnan"
click at [627, 164] on select "Select Male Female Other Prefer Not To Say" at bounding box center [672, 168] width 227 height 20
select select "female"
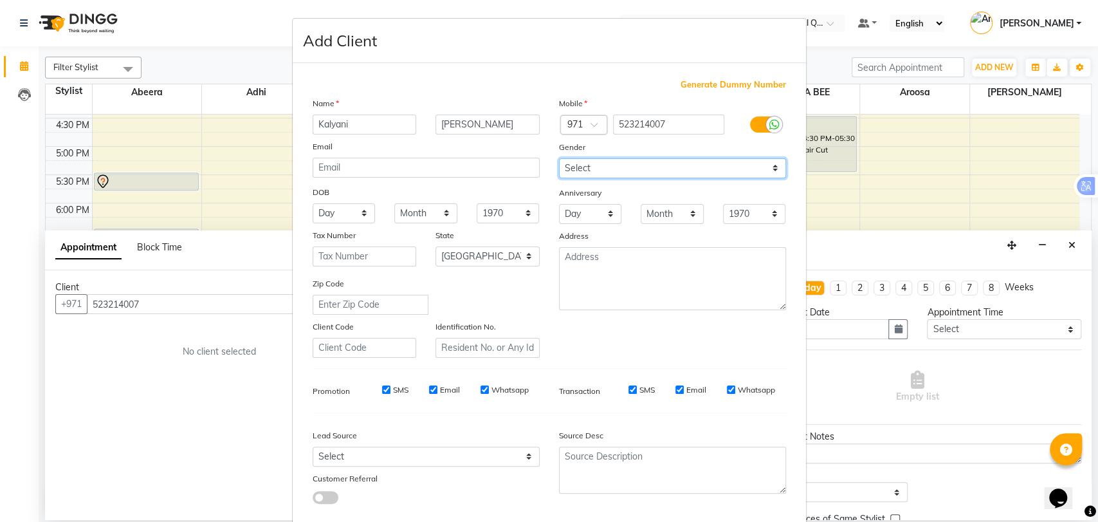
click at [559, 158] on select "Select Male Female Other Prefer Not To Say" at bounding box center [672, 168] width 227 height 20
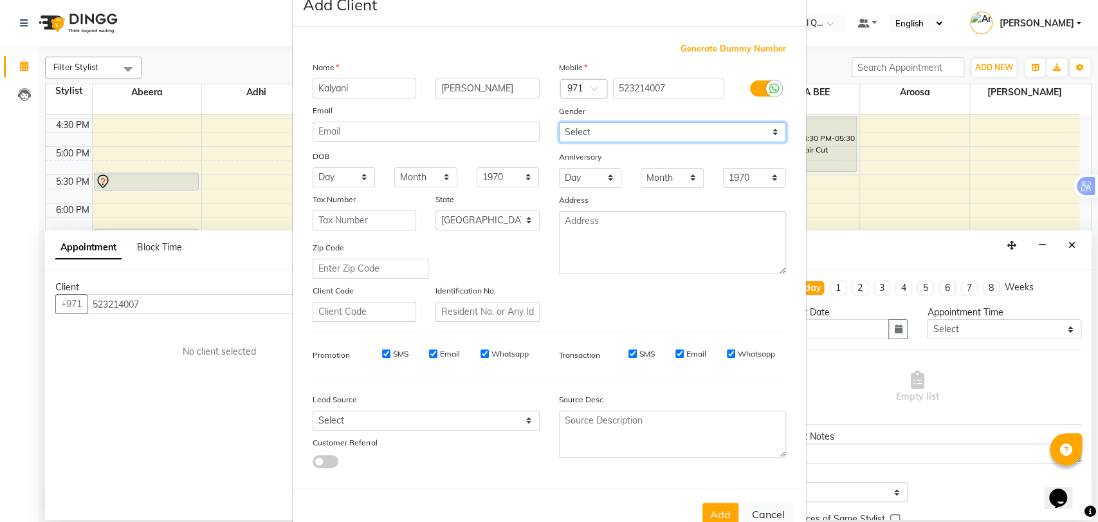
scroll to position [69, 0]
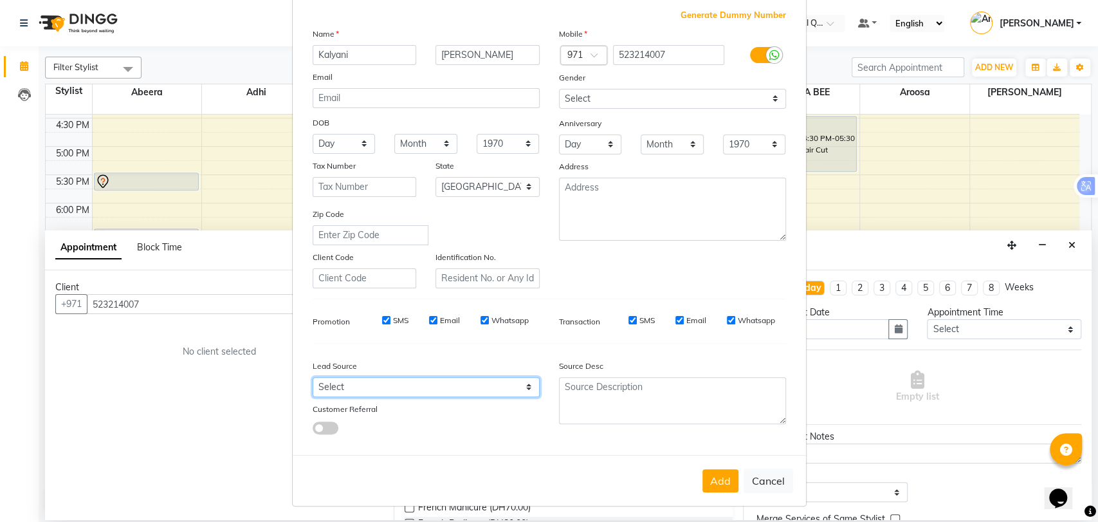
click at [404, 387] on select "Select Walk-in Referral Internet Friend Word of Mouth Advertisement Facebook Ju…" at bounding box center [426, 387] width 227 height 20
select select "47957"
click at [313, 377] on select "Select Walk-in Referral Internet Friend Word of Mouth Advertisement Facebook Ju…" at bounding box center [426, 387] width 227 height 20
click at [715, 479] on button "Add" at bounding box center [720, 480] width 36 height 23
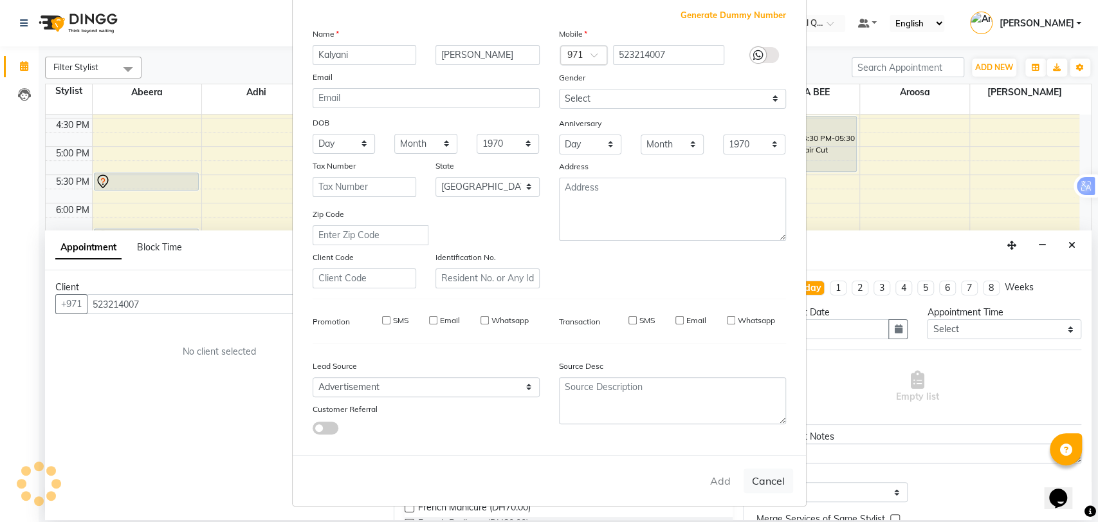
type input "52*****07"
select select
select select "null"
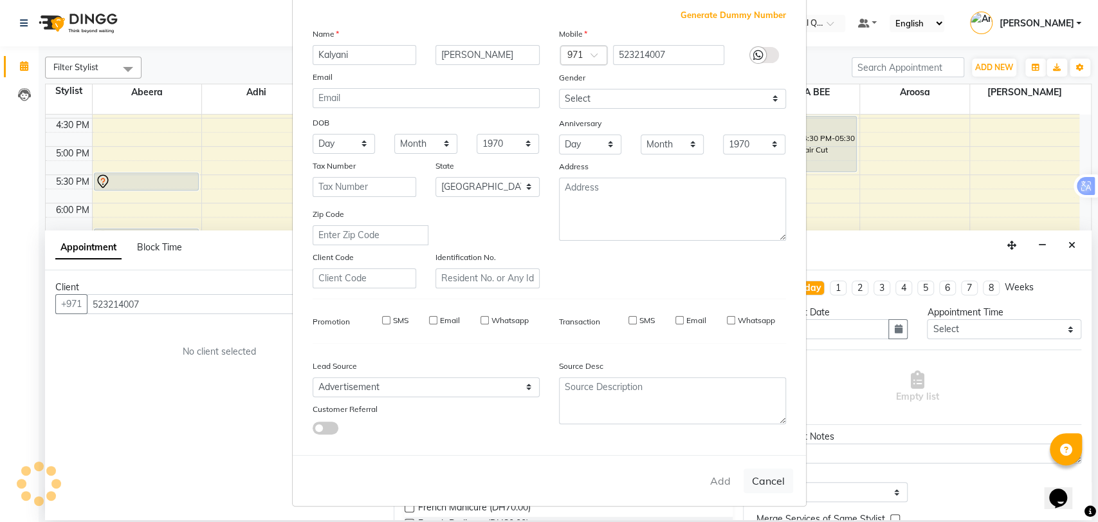
select select
checkbox input "false"
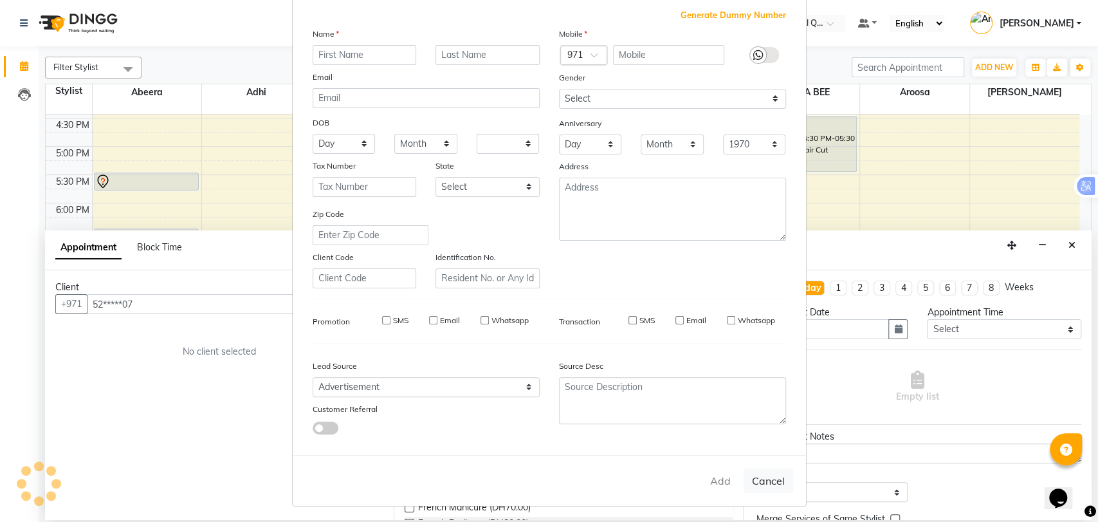
checkbox input "false"
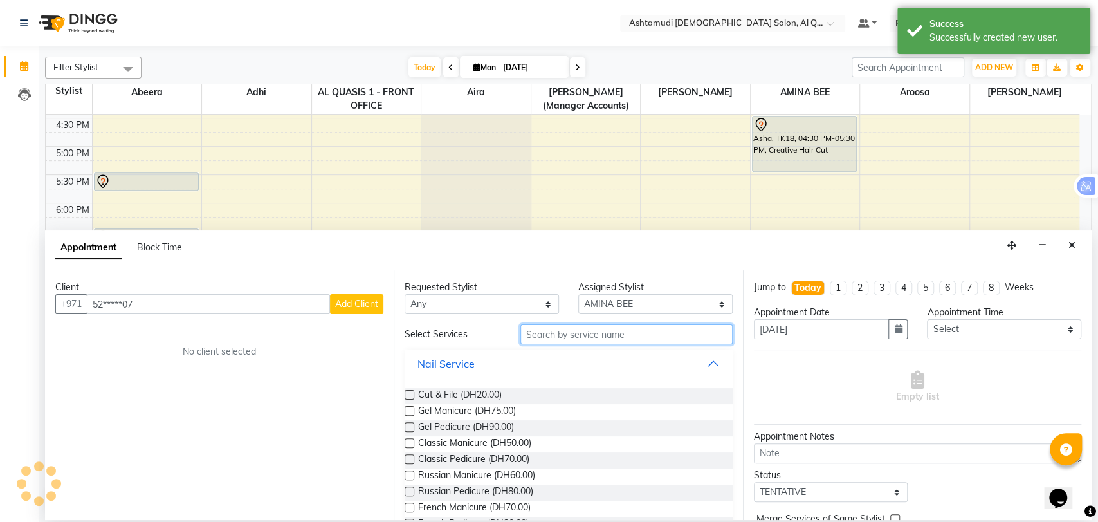
click at [562, 336] on input "text" at bounding box center [626, 334] width 212 height 20
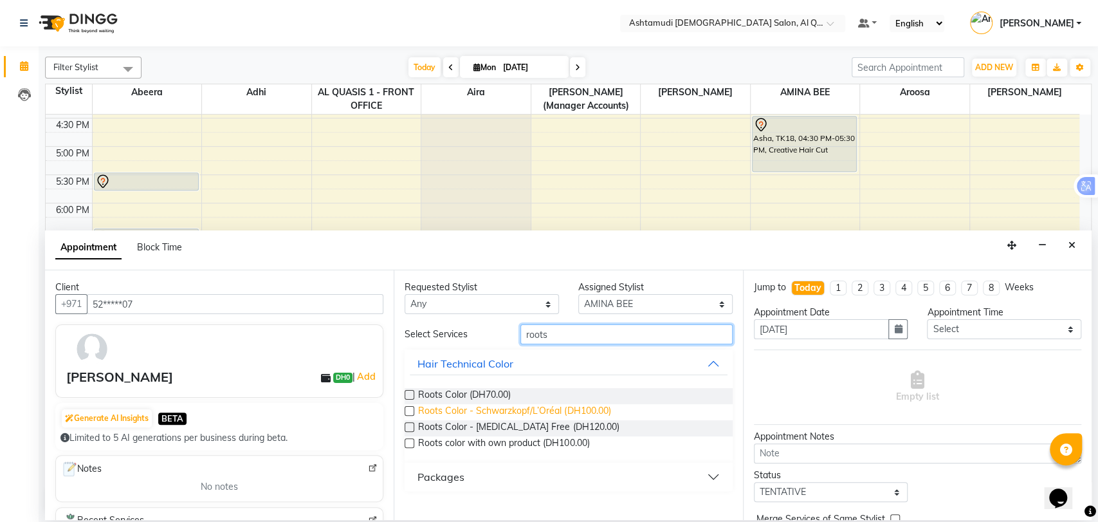
type input "roots"
click at [544, 404] on span "Roots Color - Schwarzkopf/L’Oréal (DH100.00)" at bounding box center [514, 412] width 192 height 16
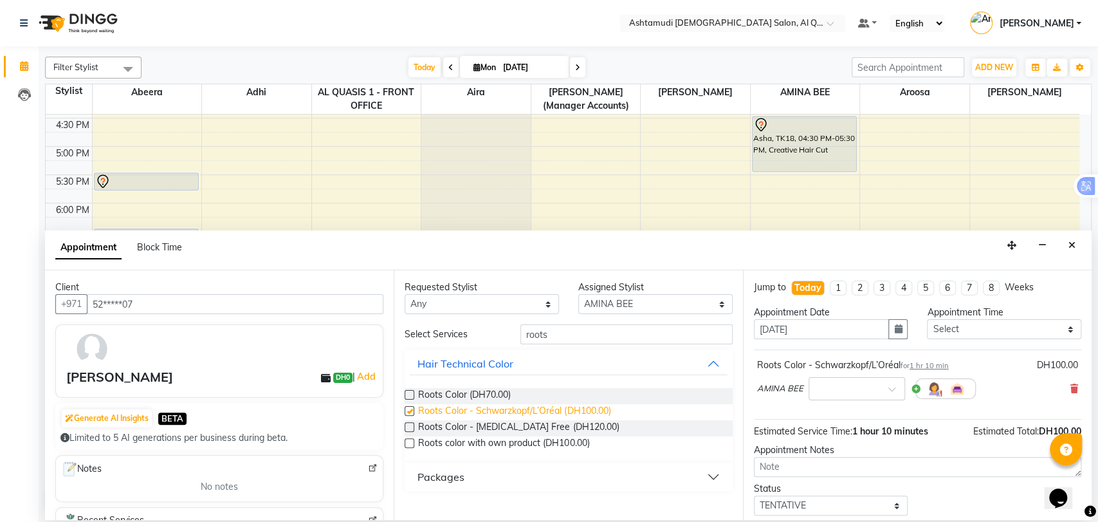
checkbox input "false"
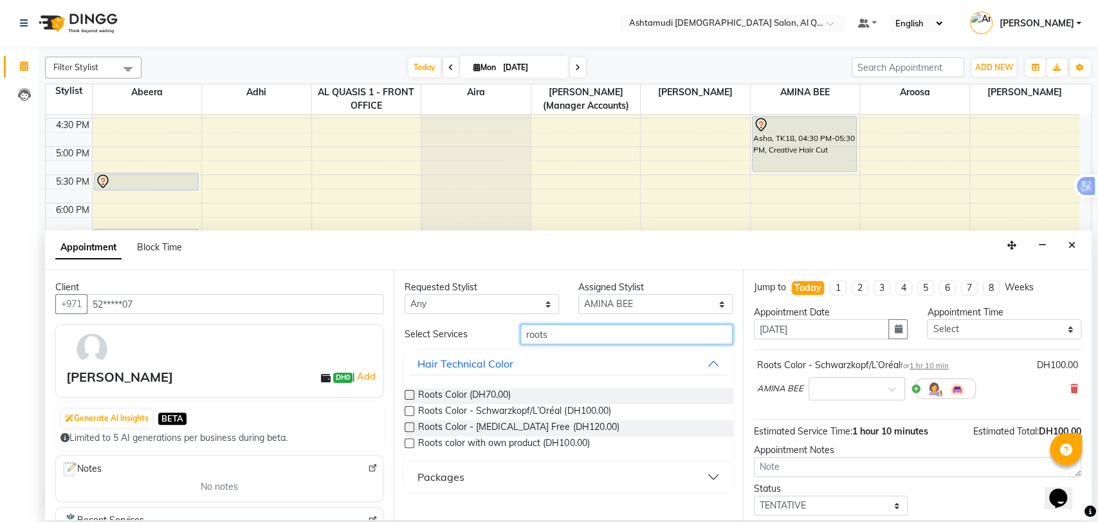
click at [535, 333] on input "roots" at bounding box center [626, 334] width 212 height 20
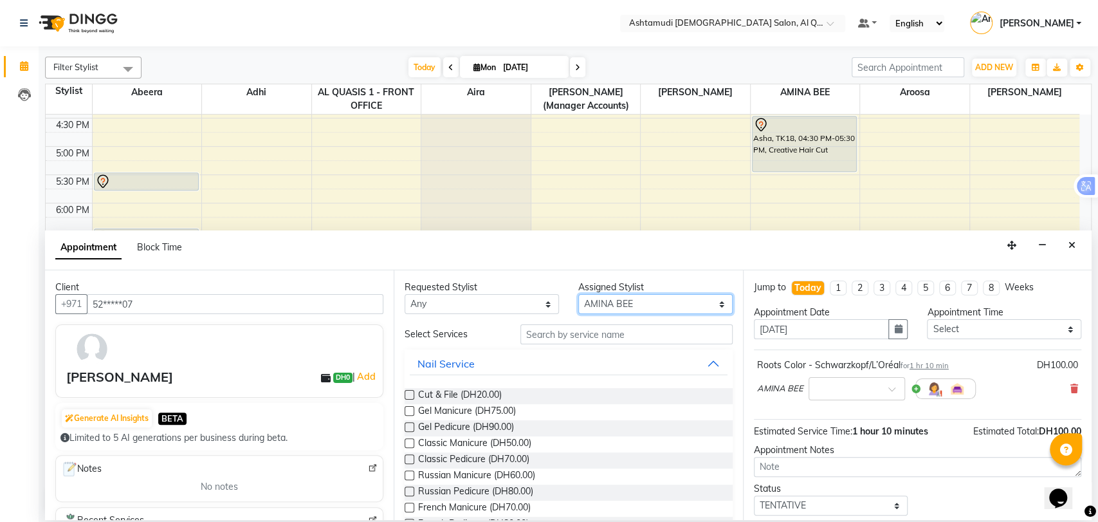
click at [636, 300] on select "Select Abeera Adhi Aira AL QUASIS 1 - FRONT OFFICE AMINA BEE Anila Thomas Aroos…" at bounding box center [655, 304] width 154 height 20
select select "53699"
click at [578, 294] on select "Select Abeera Adhi Aira AL QUASIS 1 - FRONT OFFICE AMINA BEE Anila Thomas Aroos…" at bounding box center [655, 304] width 154 height 20
click at [612, 329] on input "text" at bounding box center [626, 334] width 212 height 20
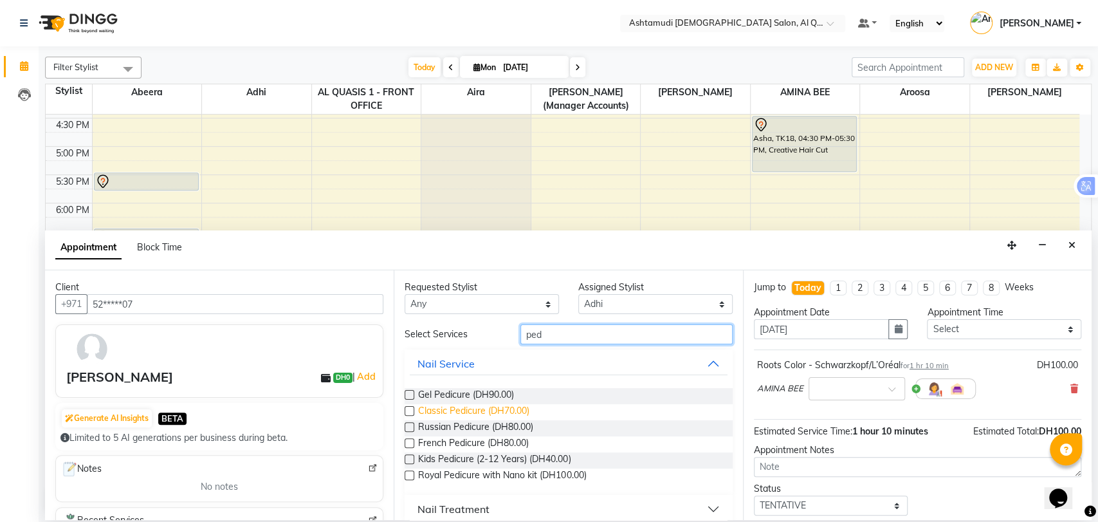
type input "ped"
click at [485, 411] on span "Classic Pedicure (DH70.00)" at bounding box center [473, 412] width 111 height 16
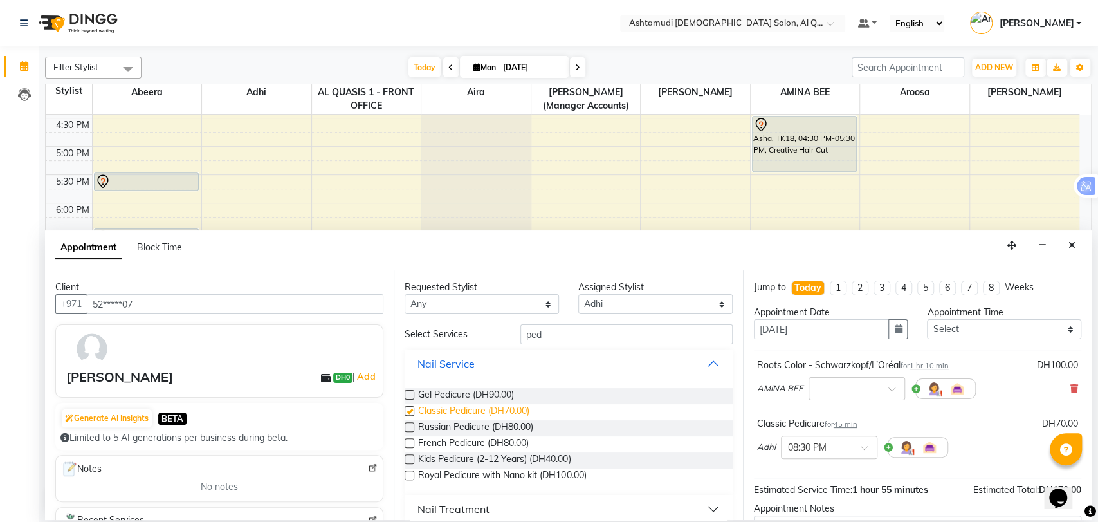
checkbox input "false"
click at [531, 332] on input "ped" at bounding box center [626, 334] width 212 height 20
type input "mani"
click at [428, 411] on span "Classic Manicure (DH50.00)" at bounding box center [474, 412] width 113 height 16
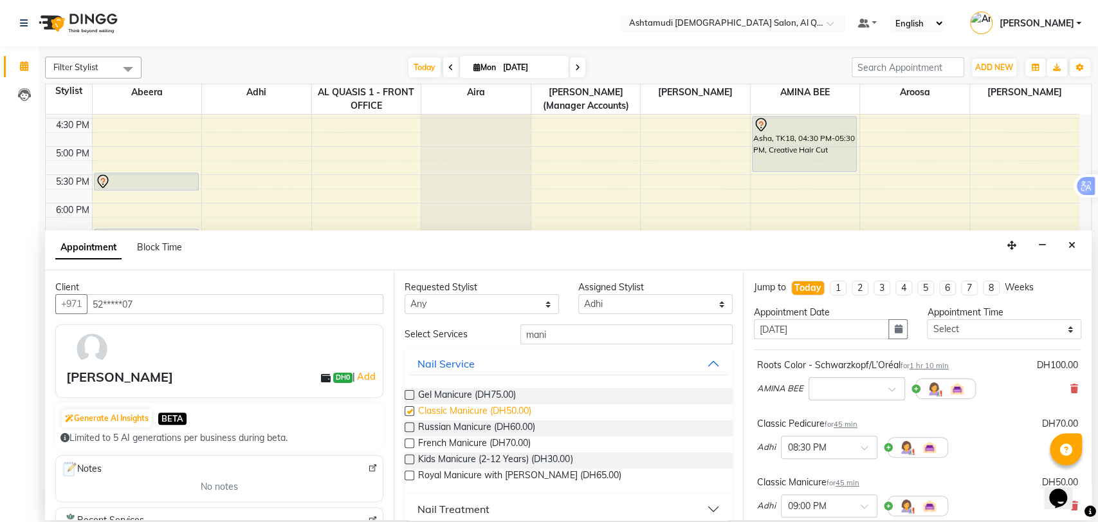
checkbox input "false"
click at [540, 336] on input "mani" at bounding box center [626, 334] width 212 height 20
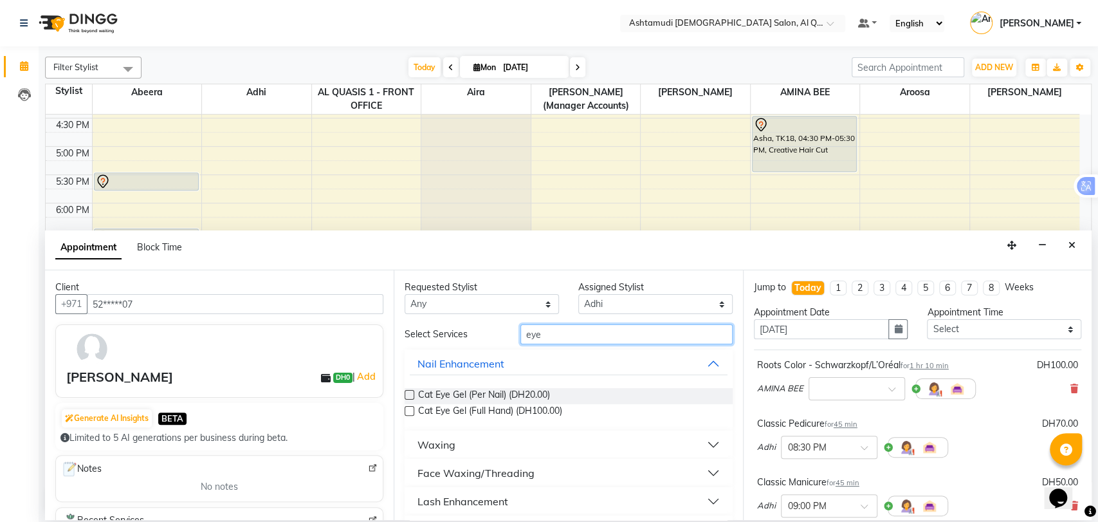
type input "eye"
click at [464, 475] on div "Face Waxing/Threading" at bounding box center [475, 472] width 117 height 15
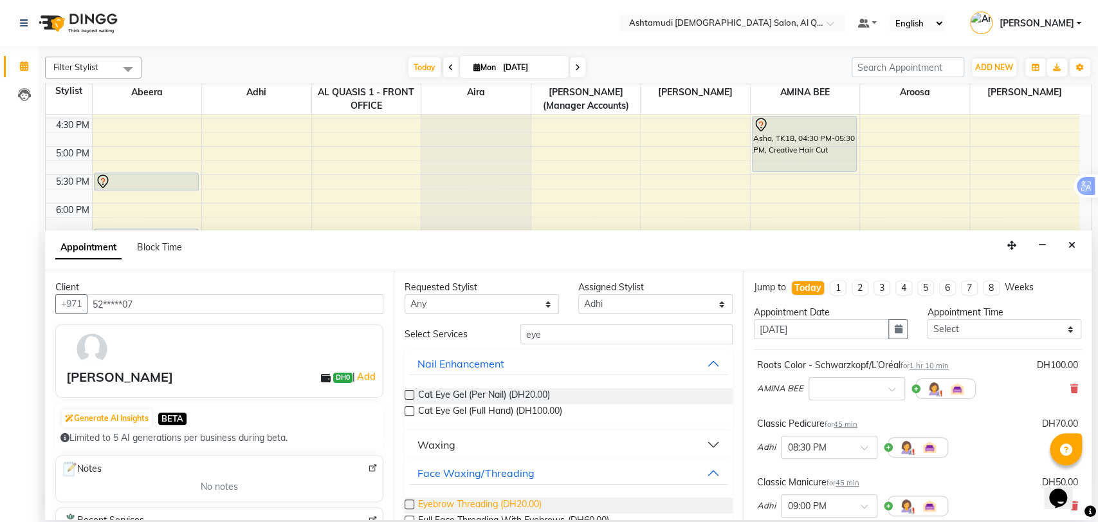
click at [446, 502] on span "Eyebrow Threading (DH20.00)" at bounding box center [480, 505] width 124 height 16
checkbox input "false"
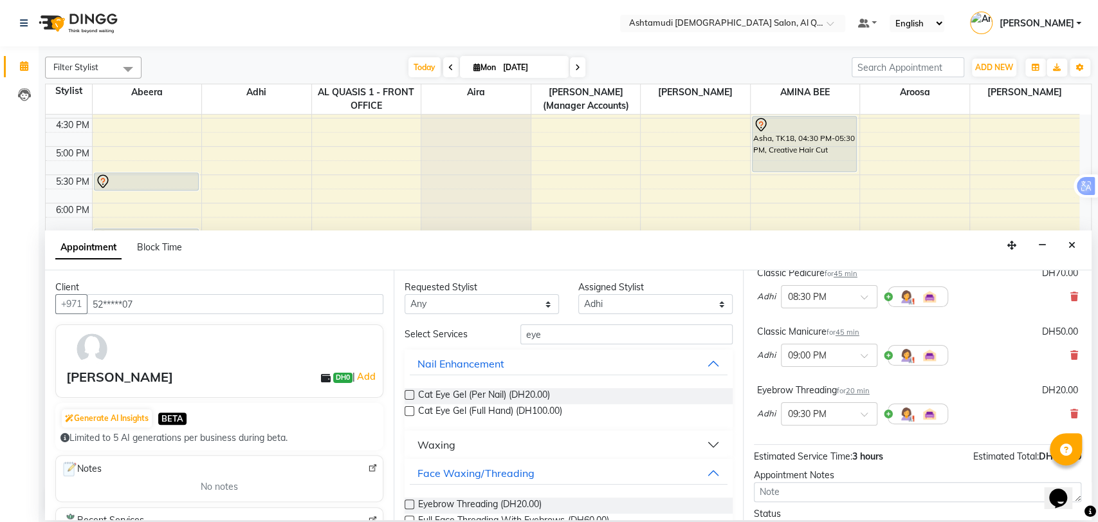
scroll to position [0, 0]
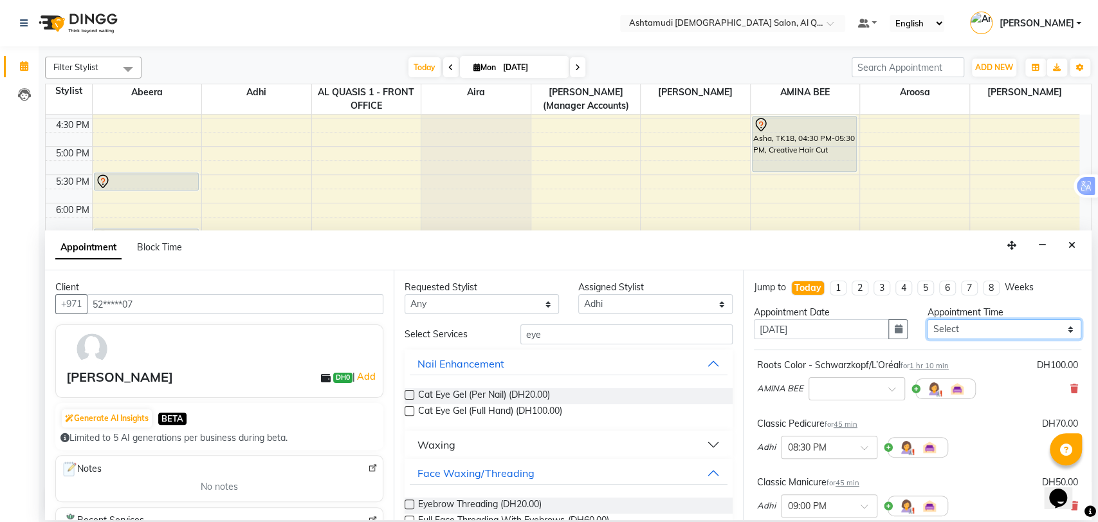
click at [978, 329] on select "Select 10:00 AM 10:30 AM 11:00 AM 11:30 AM 12:00 PM 12:30 PM 01:00 PM 01:30 PM …" at bounding box center [1004, 329] width 154 height 20
select select "1140"
click at [927, 319] on select "Select 10:00 AM 10:30 AM 11:00 AM 11:30 AM 12:00 PM 12:30 PM 01:00 PM 01:30 PM …" at bounding box center [1004, 329] width 154 height 20
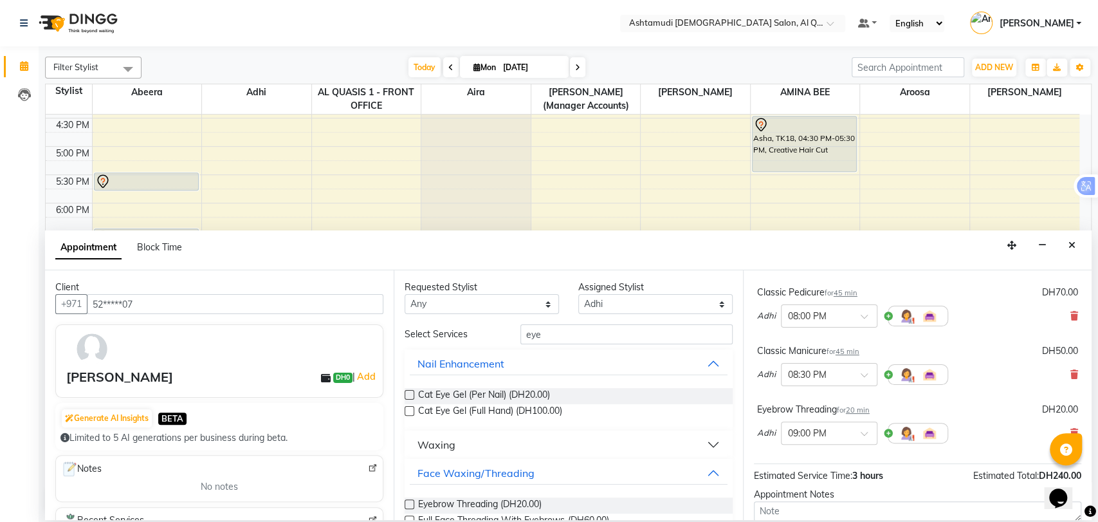
scroll to position [252, 0]
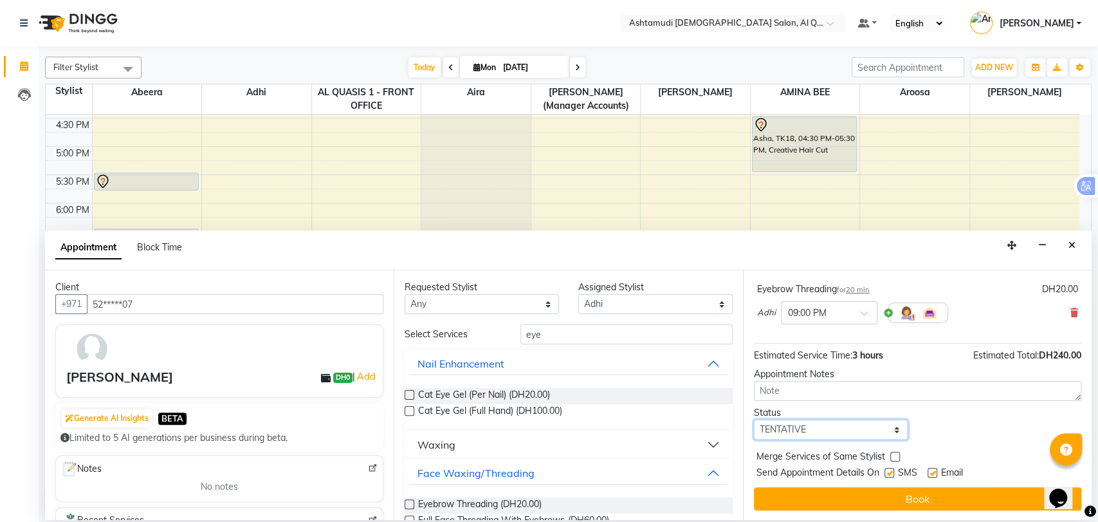
click at [816, 430] on select "Select TENTATIVE CONFIRM CHECK-IN UPCOMING" at bounding box center [831, 429] width 154 height 20
select select "upcoming"
click at [754, 419] on select "Select TENTATIVE CONFIRM CHECK-IN UPCOMING" at bounding box center [831, 429] width 154 height 20
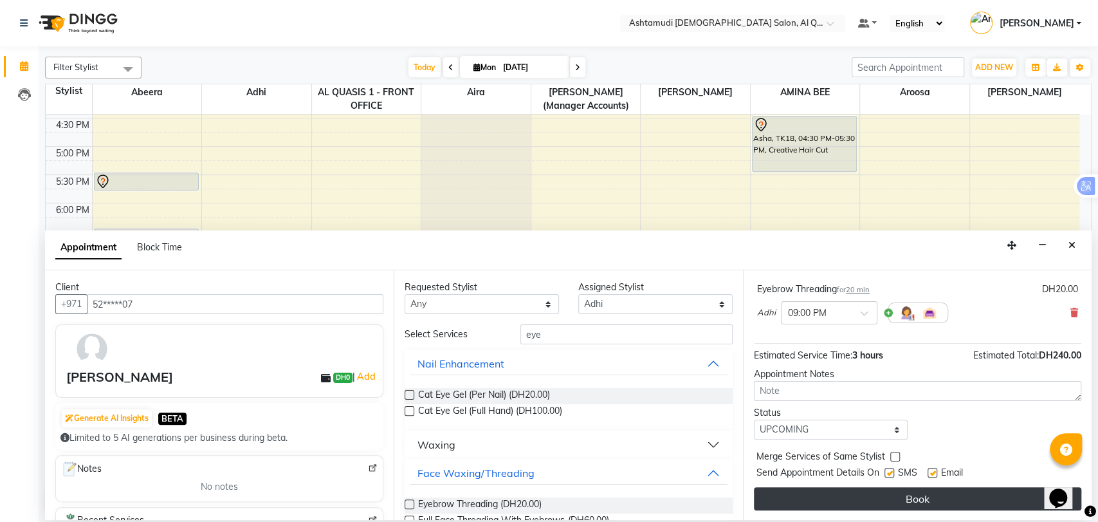
click at [868, 506] on button "Book" at bounding box center [917, 498] width 327 height 23
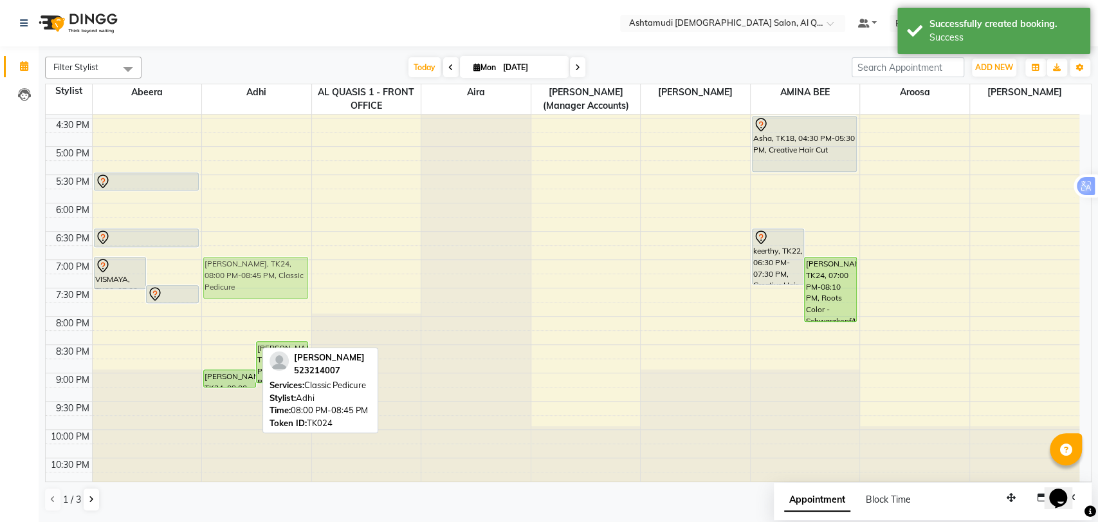
drag, startPoint x: 211, startPoint y: 327, endPoint x: 242, endPoint y: 274, distance: 61.7
click at [242, 274] on div "Kalyani Jayakrishnan, TK24, 08:00 PM-08:45 PM, Classic Pedicure Kalyani Jayakri…" at bounding box center [256, 90] width 109 height 792
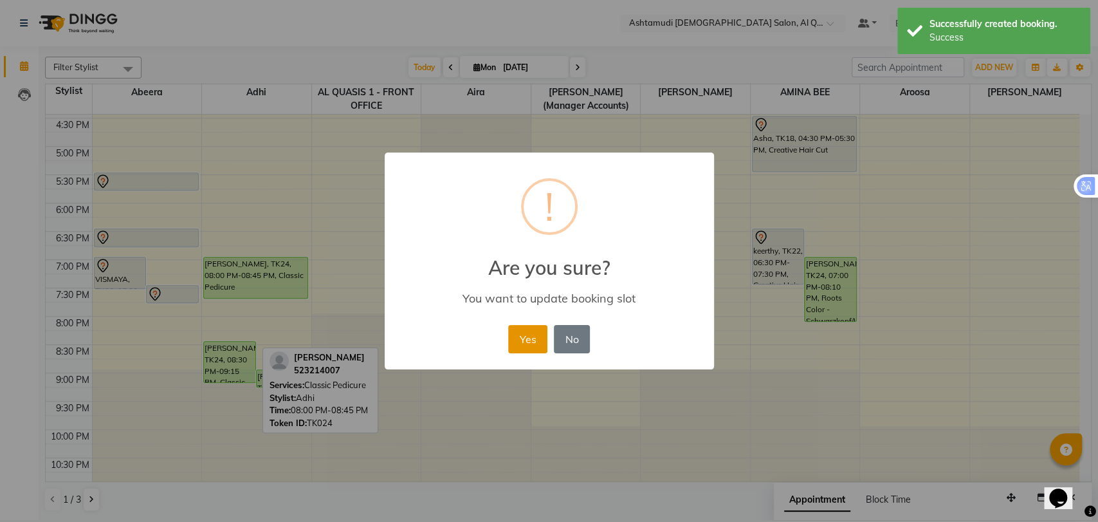
click at [535, 333] on button "Yes" at bounding box center [527, 339] width 39 height 28
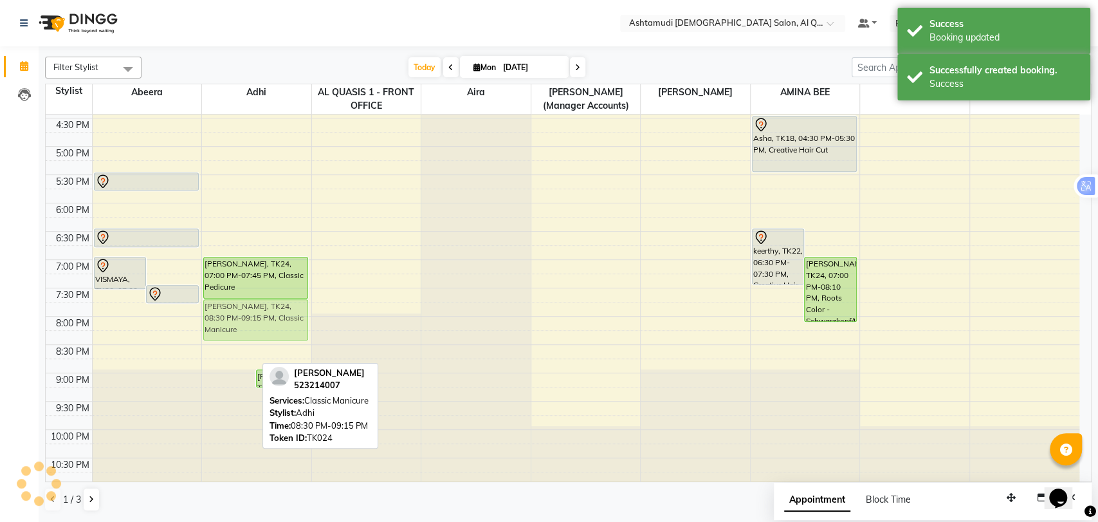
drag, startPoint x: 232, startPoint y: 356, endPoint x: 237, endPoint y: 321, distance: 35.7
click at [239, 315] on div "Kalyani Jayakrishnan, TK24, 08:30 PM-09:15 PM, Classic Manicure Kalyani Jayakri…" at bounding box center [256, 90] width 109 height 792
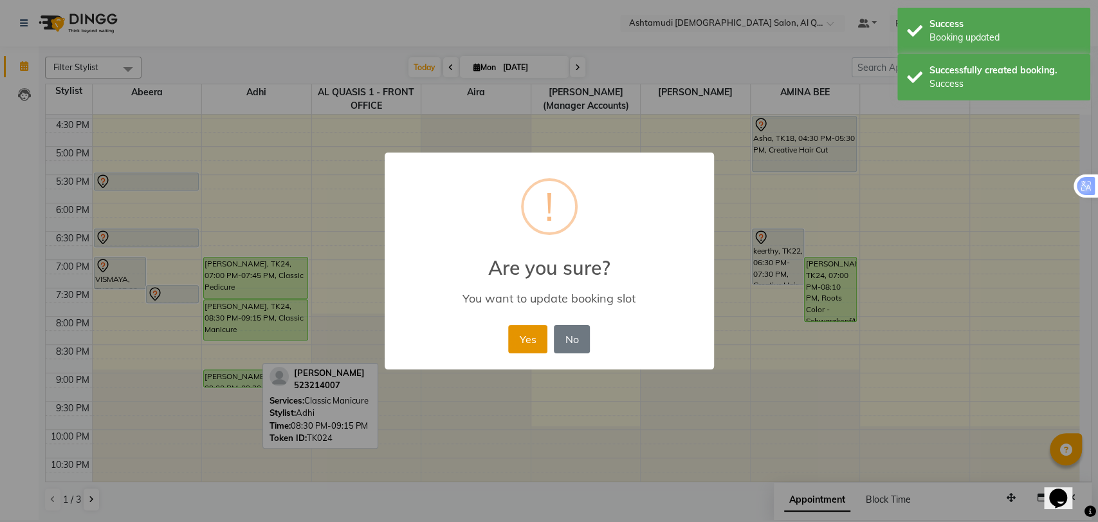
click at [522, 335] on button "Yes" at bounding box center [527, 339] width 39 height 28
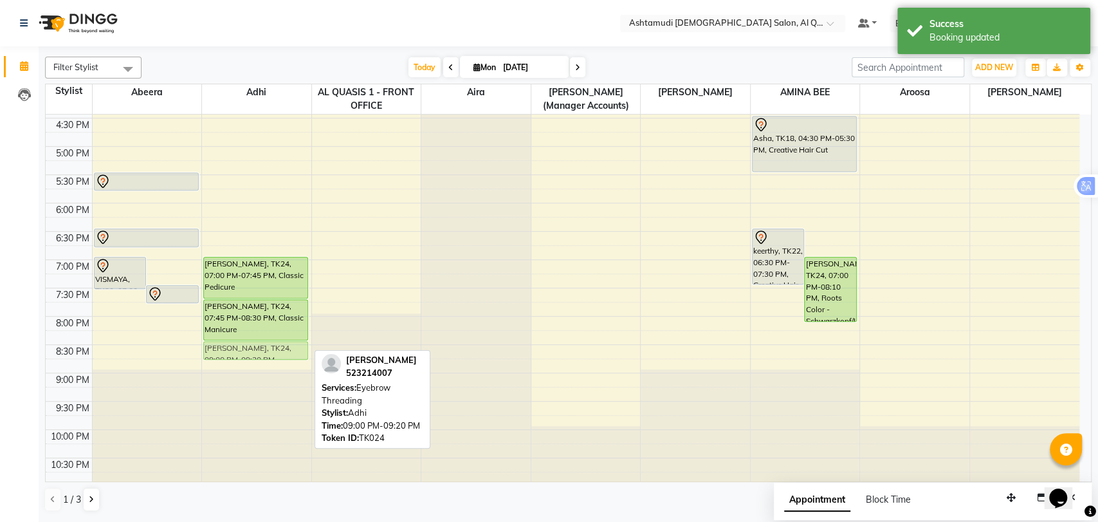
drag, startPoint x: 241, startPoint y: 376, endPoint x: 243, endPoint y: 349, distance: 27.1
click at [243, 349] on div "yamuna, TK04, 11:00 AM-11:45 AM, Classic Pedicure dona mam, TK10, 12:30 PM-01:1…" at bounding box center [256, 90] width 109 height 792
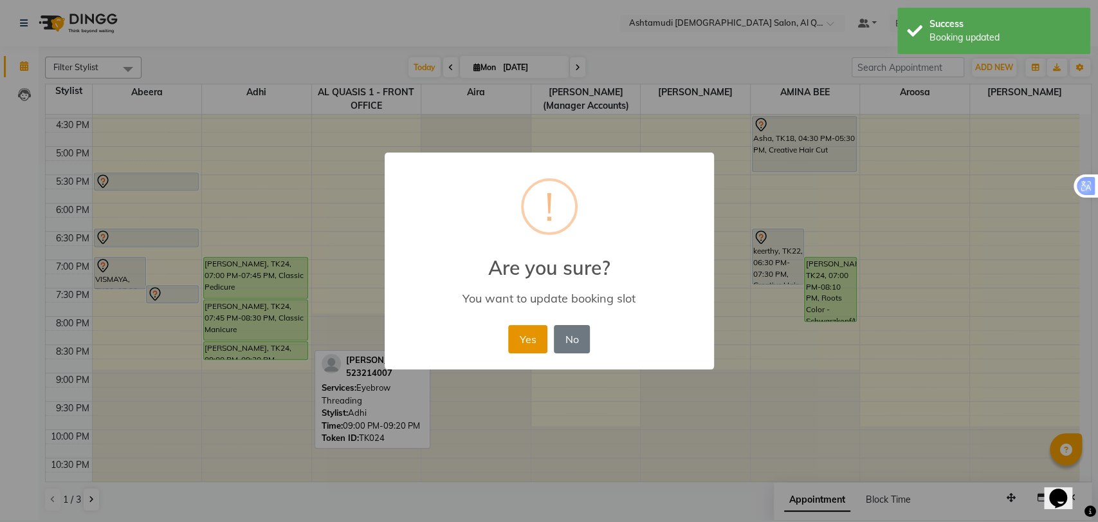
click at [536, 334] on button "Yes" at bounding box center [527, 339] width 39 height 28
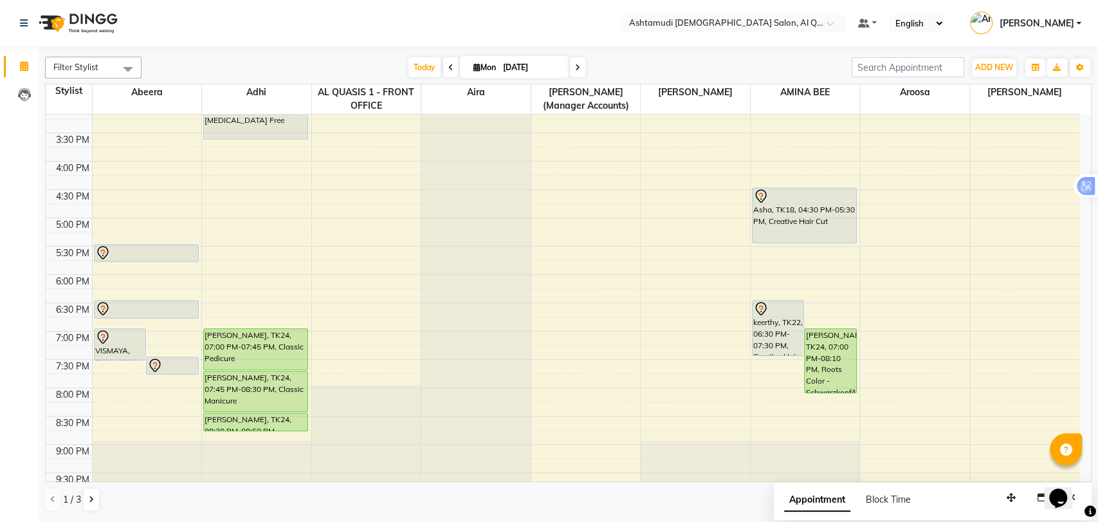
scroll to position [421, 0]
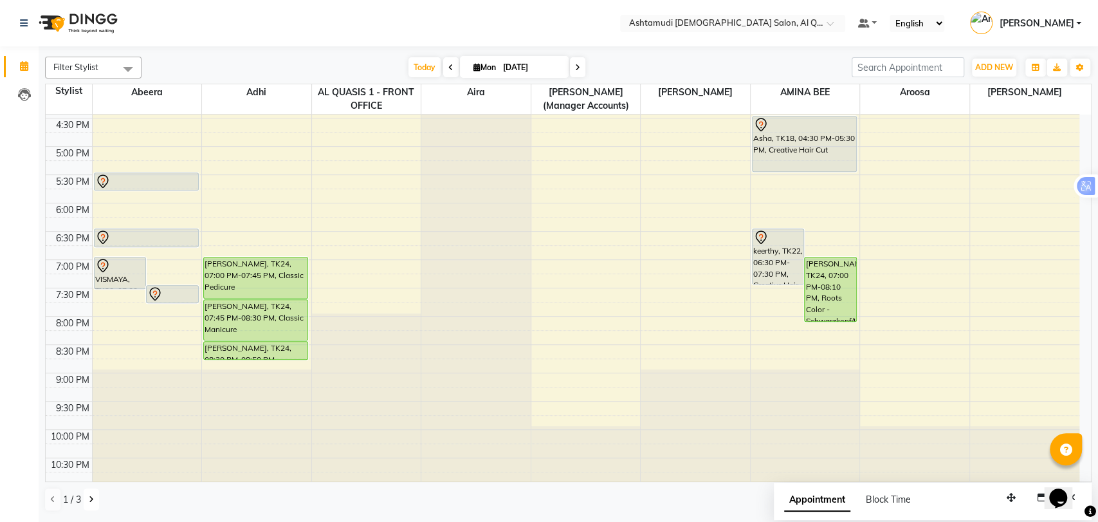
click at [89, 497] on icon at bounding box center [91, 499] width 5 height 8
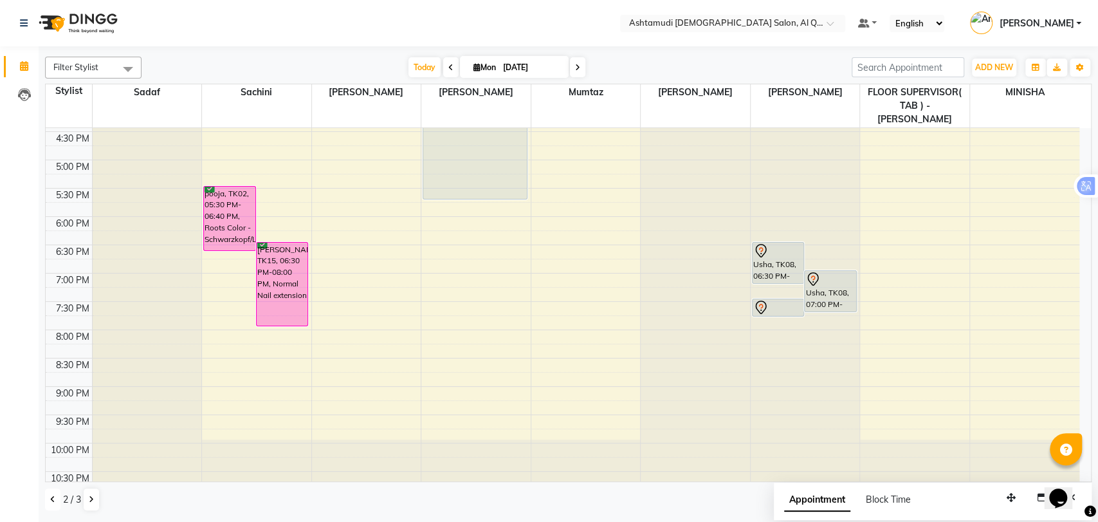
click at [51, 493] on button at bounding box center [52, 499] width 15 height 22
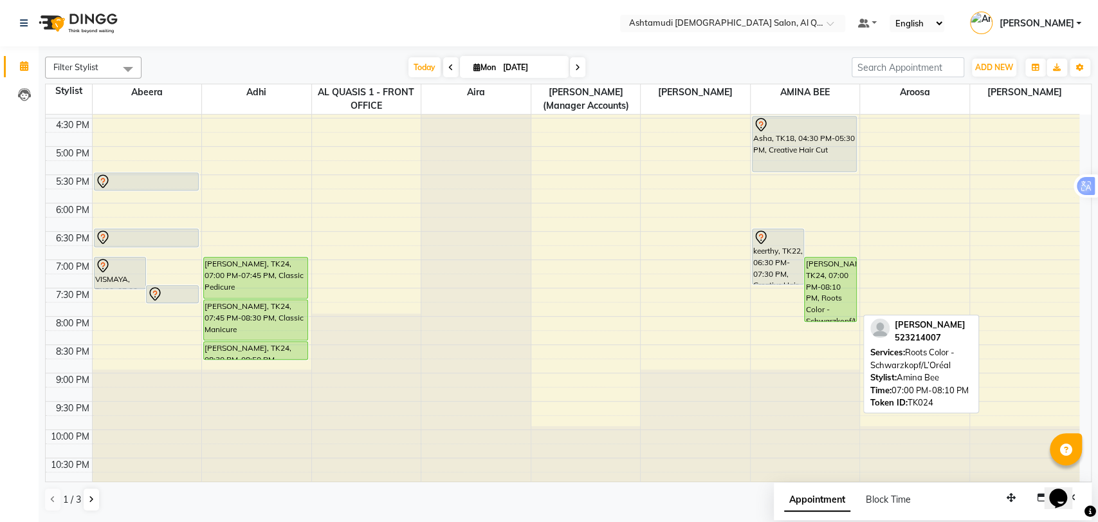
click at [828, 296] on div "Kalyani Jayakrishnan, TK24, 07:00 PM-08:10 PM, Roots Color - Schwarzkopf/L’Oréal" at bounding box center [830, 289] width 51 height 64
